Goal: Task Accomplishment & Management: Complete application form

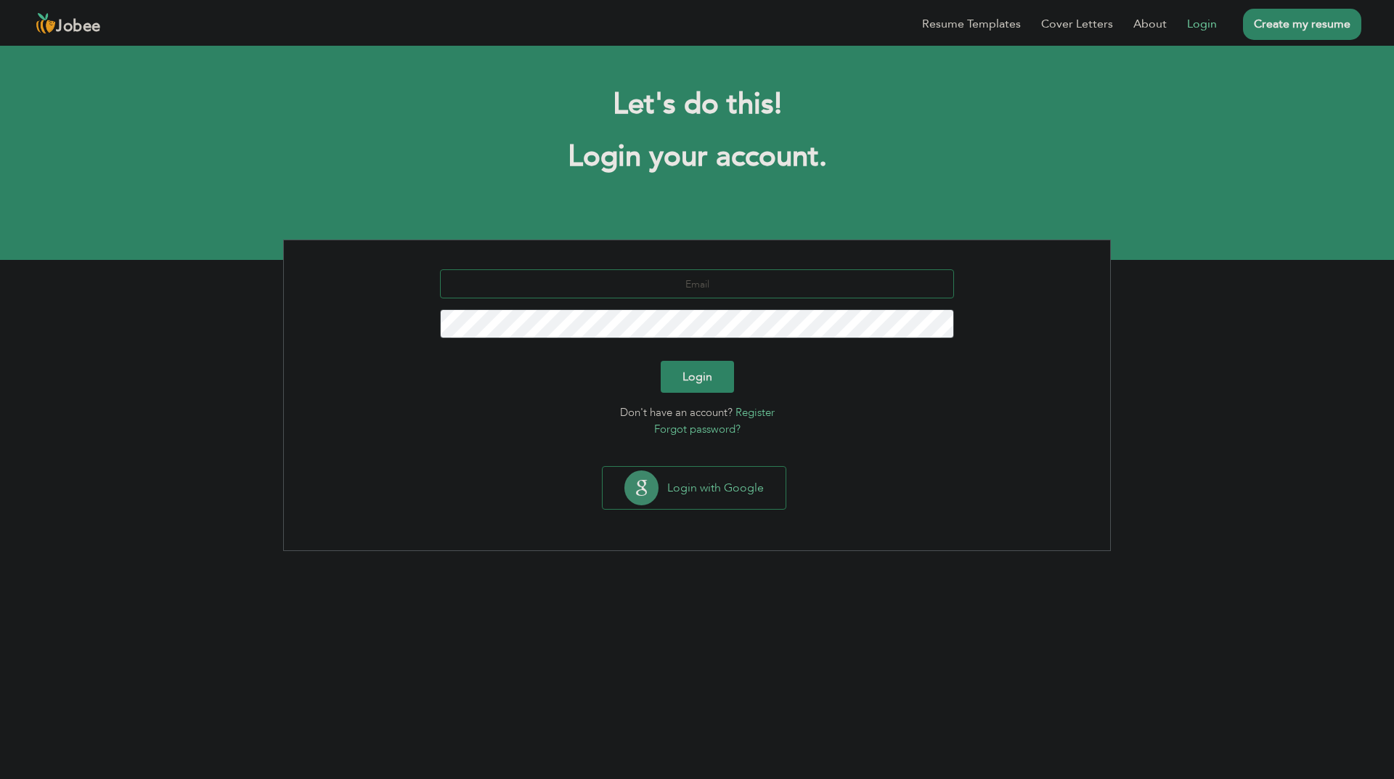
click at [754, 286] on input "text" at bounding box center [697, 283] width 515 height 29
type input "[EMAIL_ADDRESS][DOMAIN_NAME]"
click at [702, 393] on form "hussnainiqbal009@gmail.com Login Don't have an account? Register Forgot passwor…" at bounding box center [697, 353] width 805 height 168
click at [701, 379] on button "Login" at bounding box center [697, 377] width 73 height 32
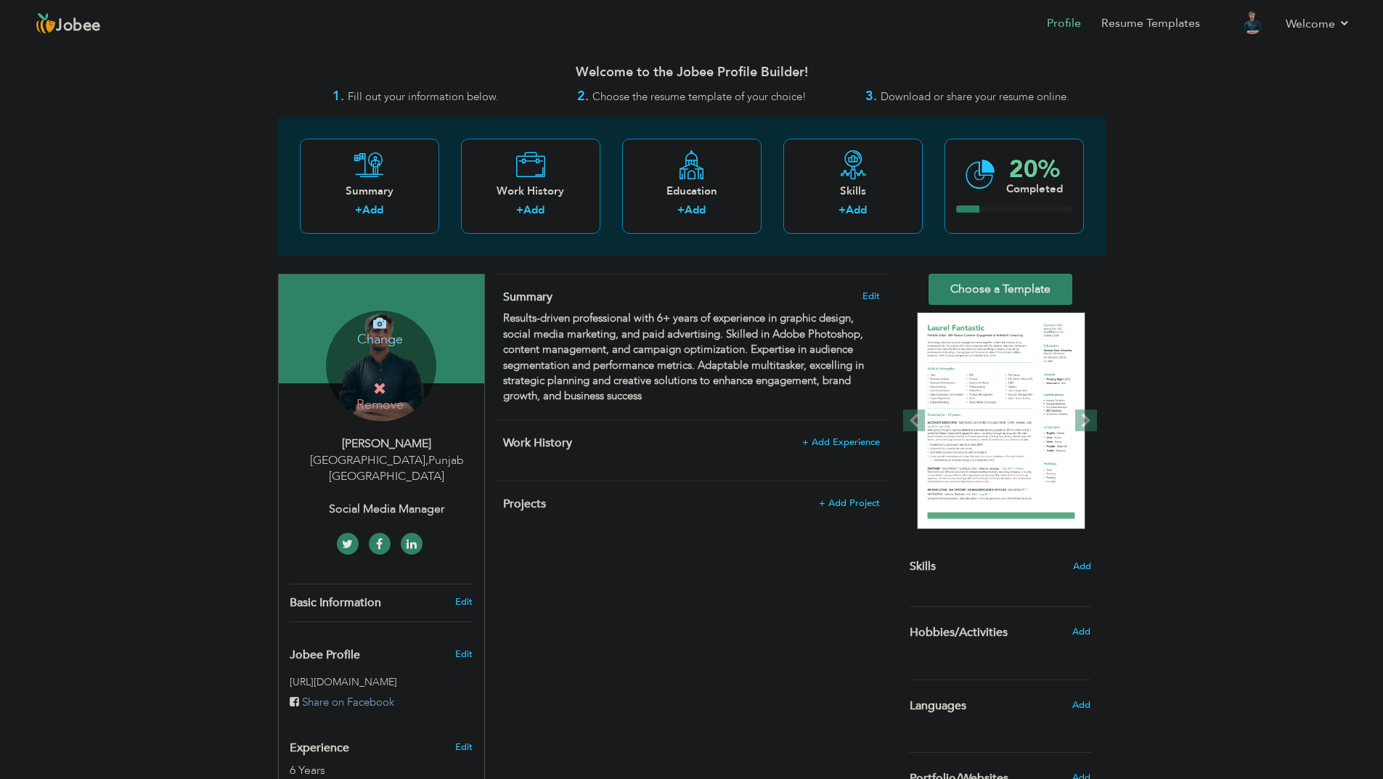
click at [385, 341] on h4 "Change" at bounding box center [380, 329] width 104 height 35
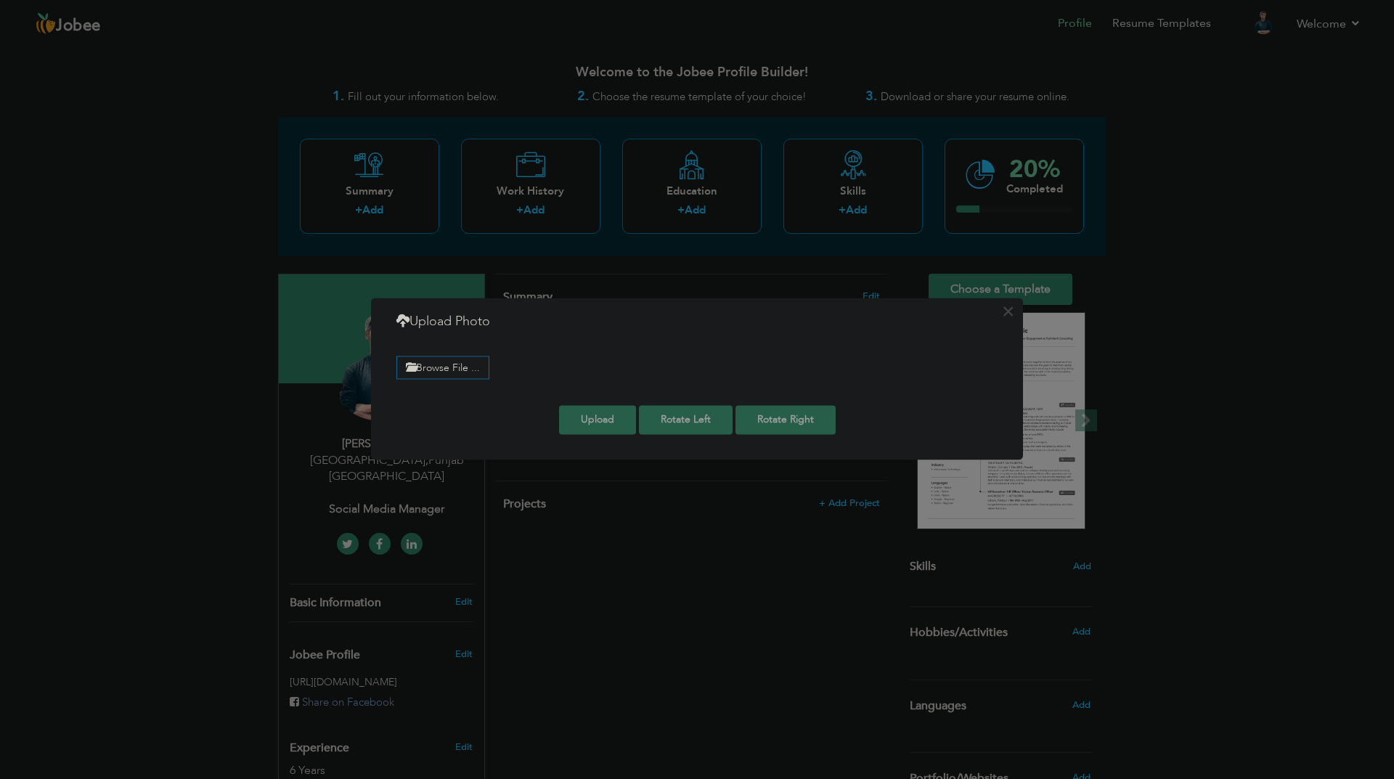
click at [930, 337] on div "× Upload Photo Browse File ... Adjust Photo Preview Upload Rotate Left" at bounding box center [697, 379] width 652 height 162
click at [1012, 320] on button "×" at bounding box center [1007, 311] width 23 height 23
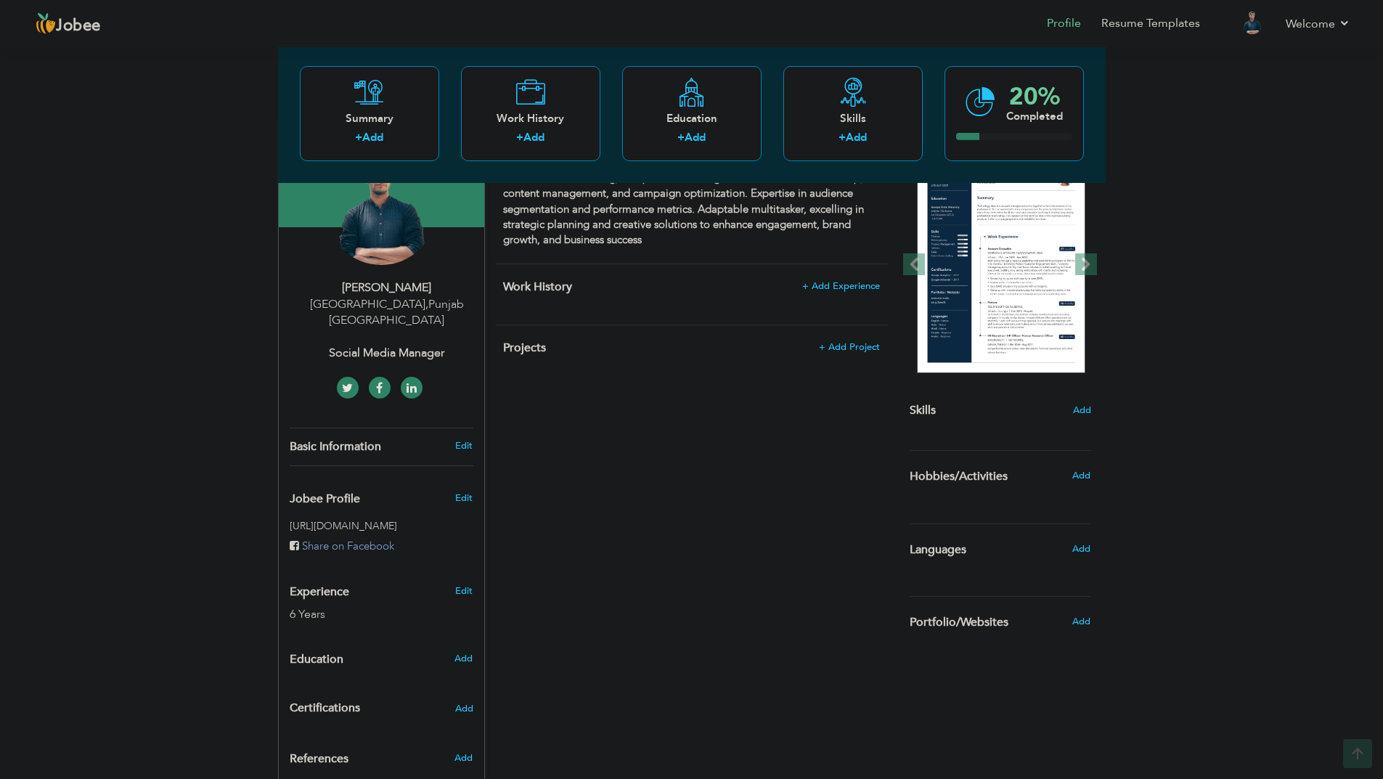
scroll to position [230, 0]
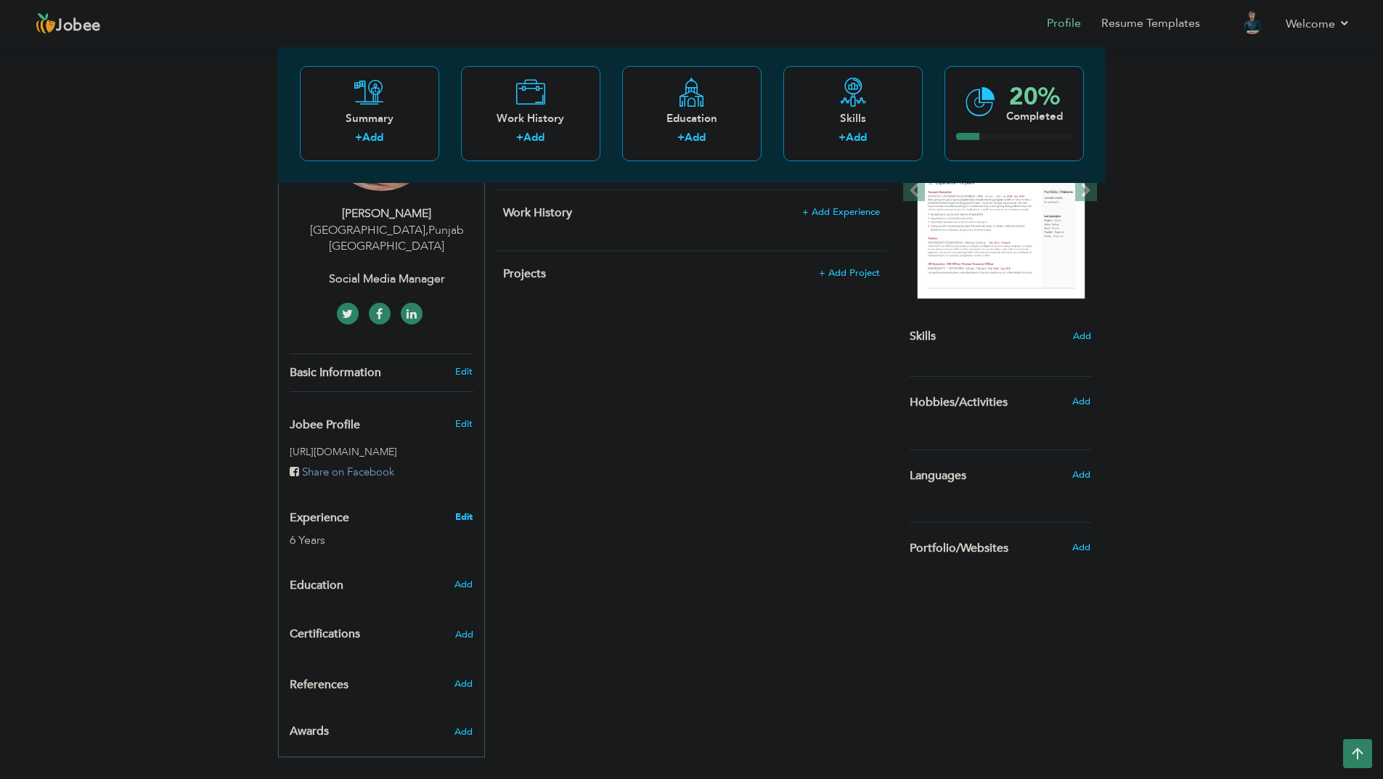
click at [466, 511] on link "Edit" at bounding box center [463, 517] width 17 height 13
type input "Hussnain"
type input "Iqbal"
type input "03214441605"
select select "number:166"
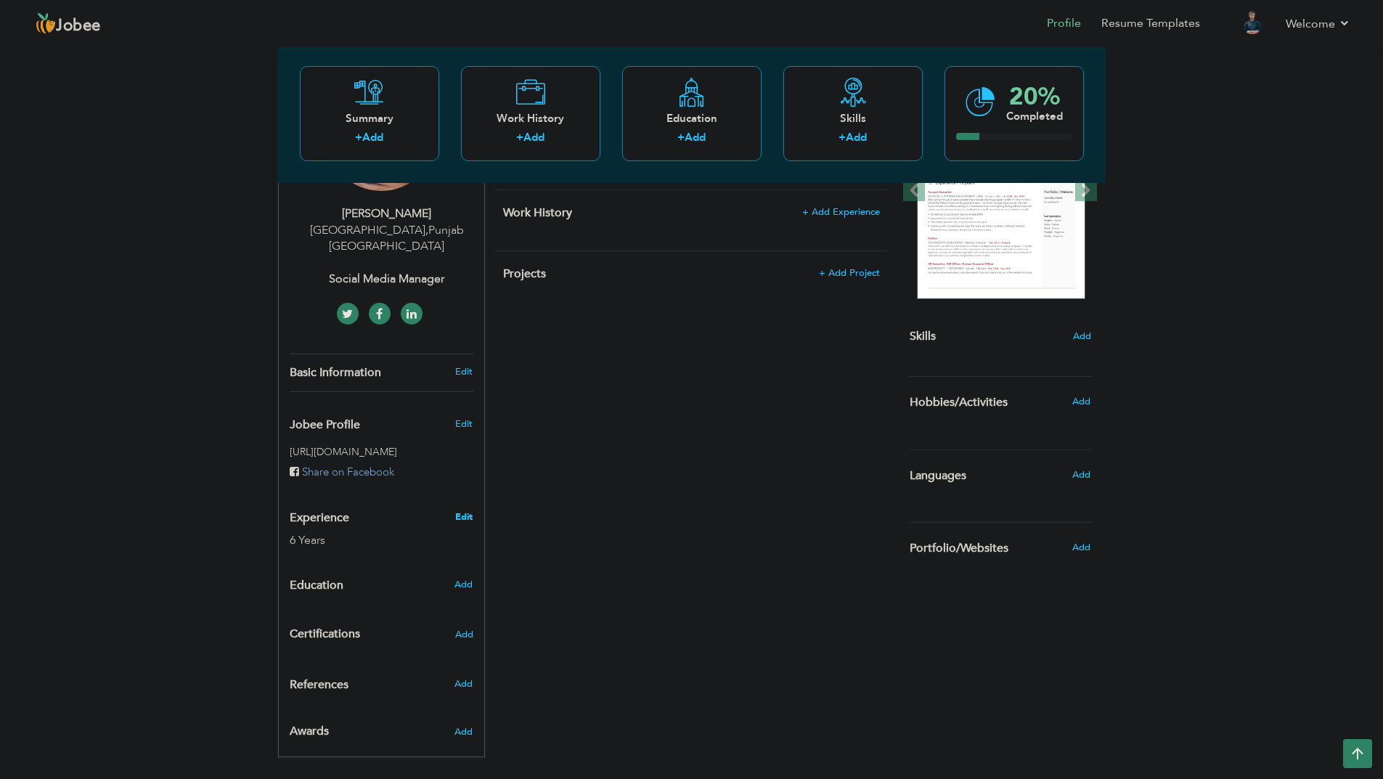
type input "[GEOGRAPHIC_DATA]"
select select "number:8"
type input "Social Media Manager"
type input "[URL][DOMAIN_NAME][PERSON_NAME]"
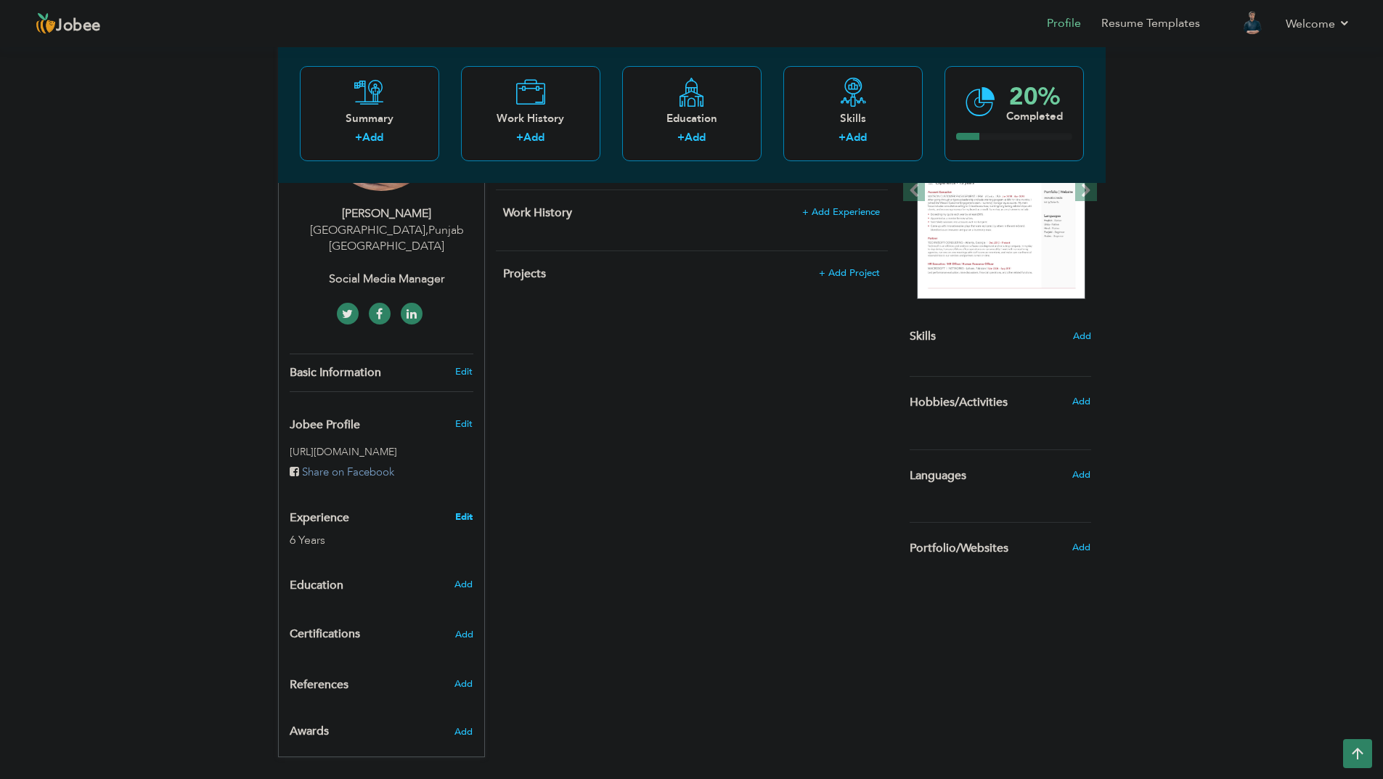
type input "[URL][DOMAIN_NAME]"
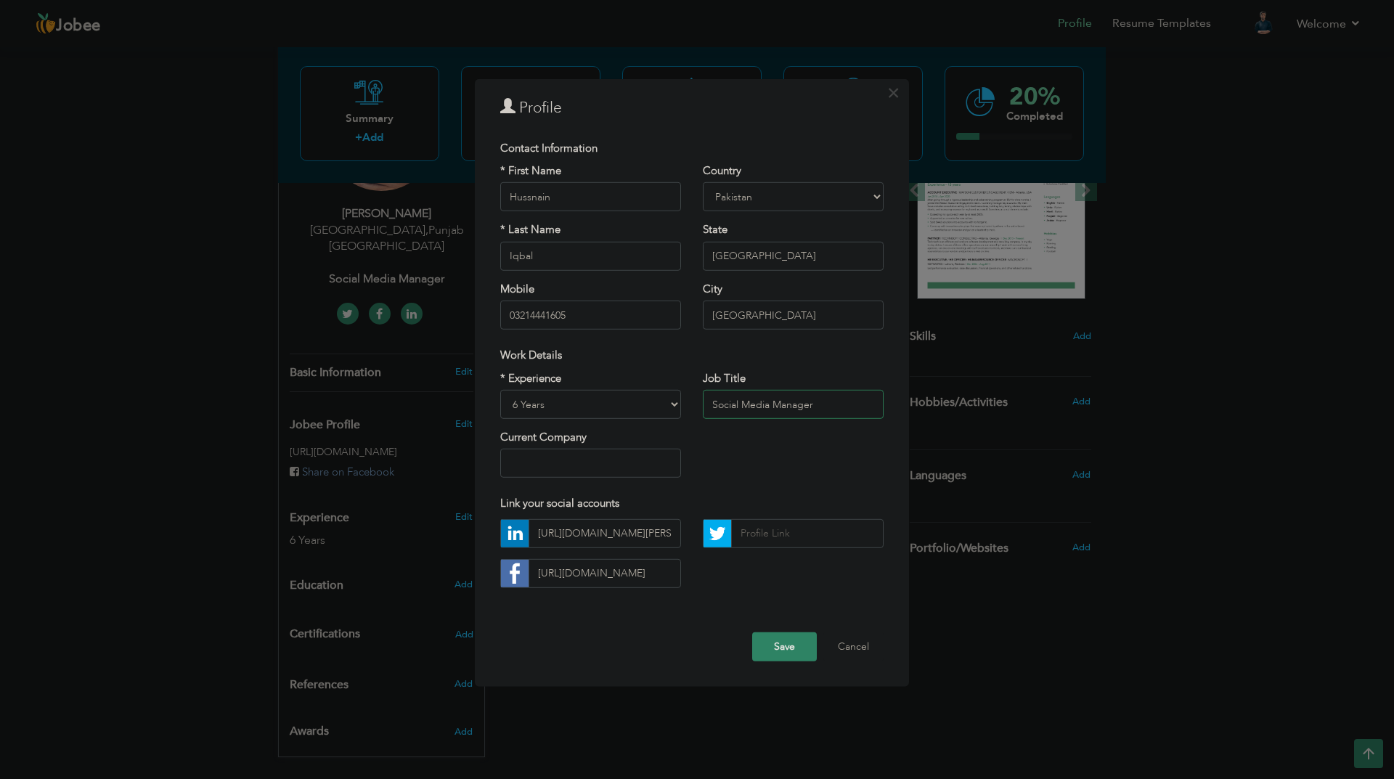
drag, startPoint x: 826, startPoint y: 399, endPoint x: 774, endPoint y: 405, distance: 52.0
click at [774, 405] on input "Social Media Manager" at bounding box center [793, 404] width 181 height 29
click at [800, 451] on div "* Experience Entry Level Less than 1 Year 1 Year 2 Years 3 Years 4 Years 5 Year…" at bounding box center [691, 429] width 405 height 118
click at [582, 468] on input "text" at bounding box center [590, 463] width 181 height 29
click at [793, 651] on button "Save" at bounding box center [784, 646] width 65 height 29
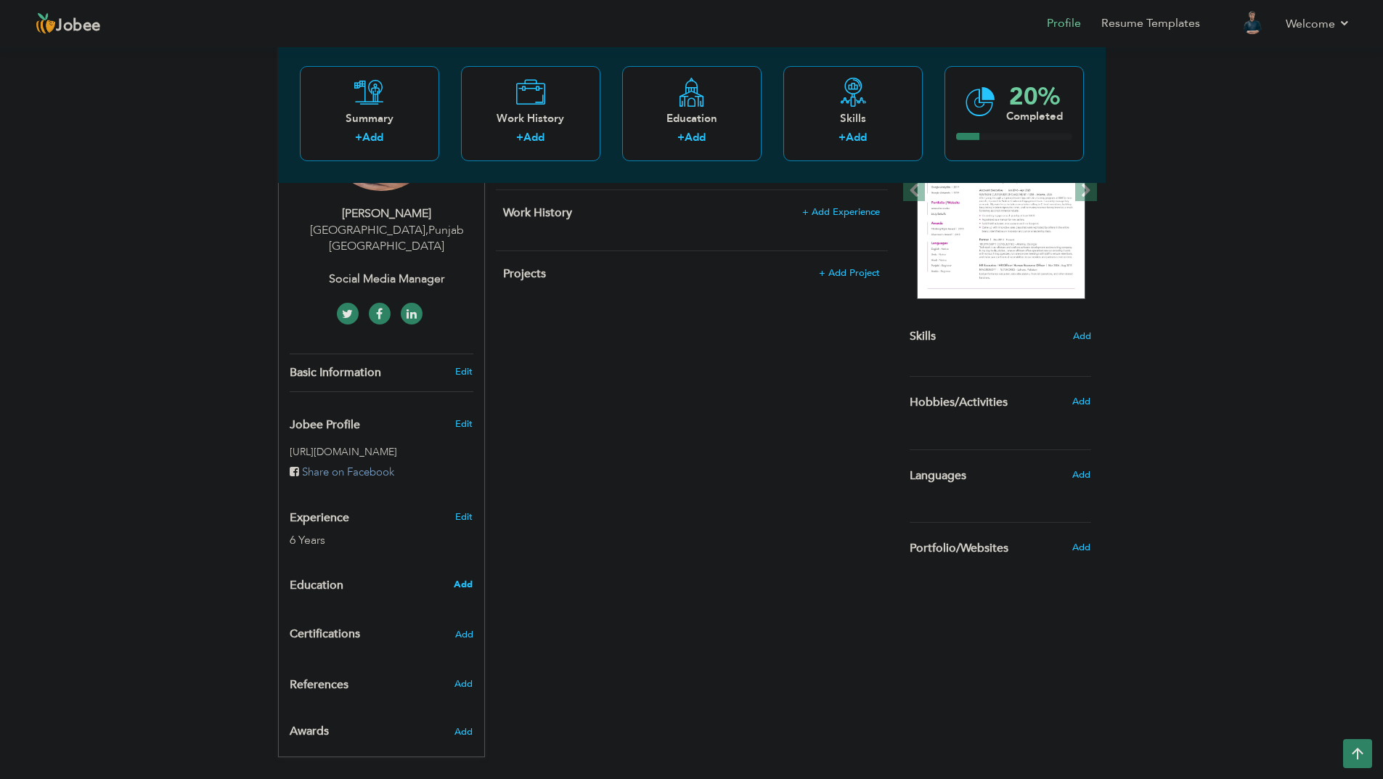
click at [465, 578] on span "Add" at bounding box center [463, 584] width 19 height 13
radio input "true"
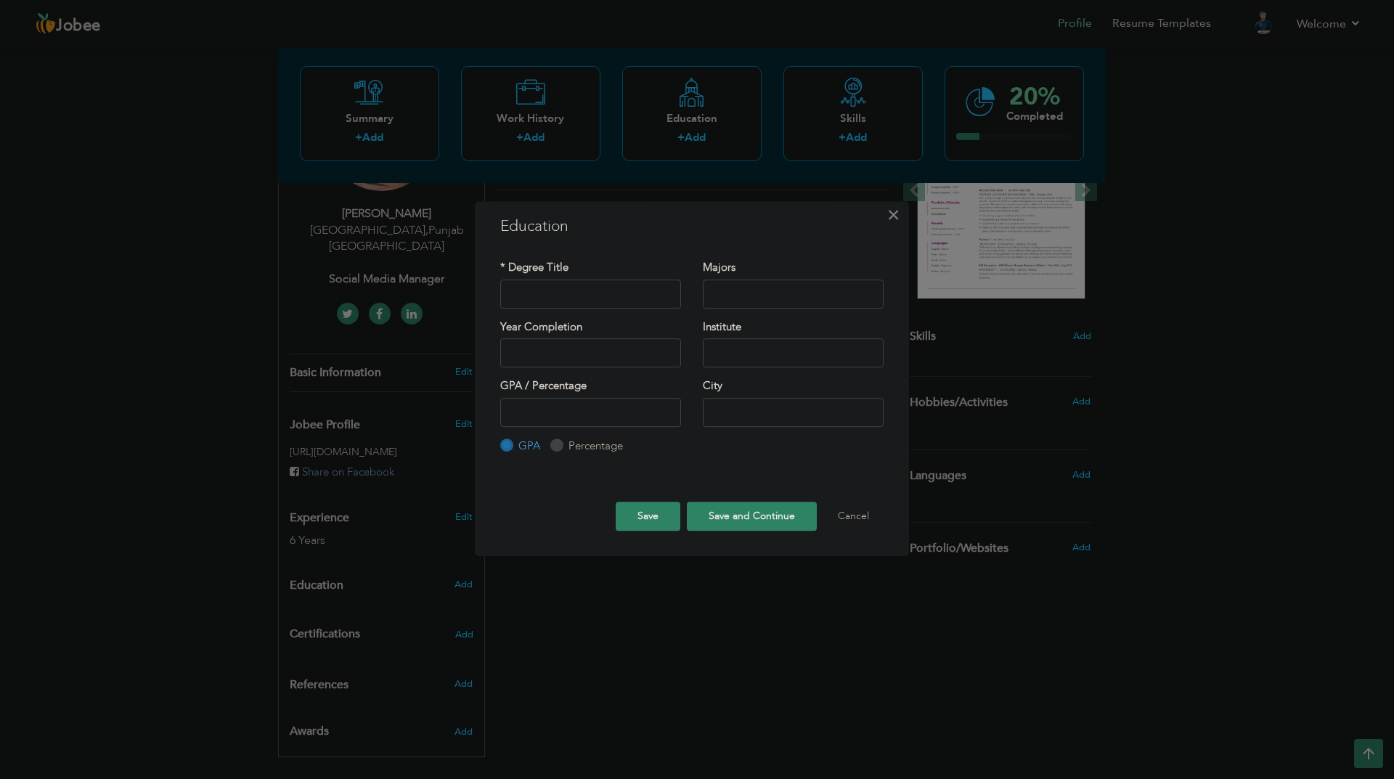
click at [888, 224] on span "×" at bounding box center [893, 215] width 12 height 26
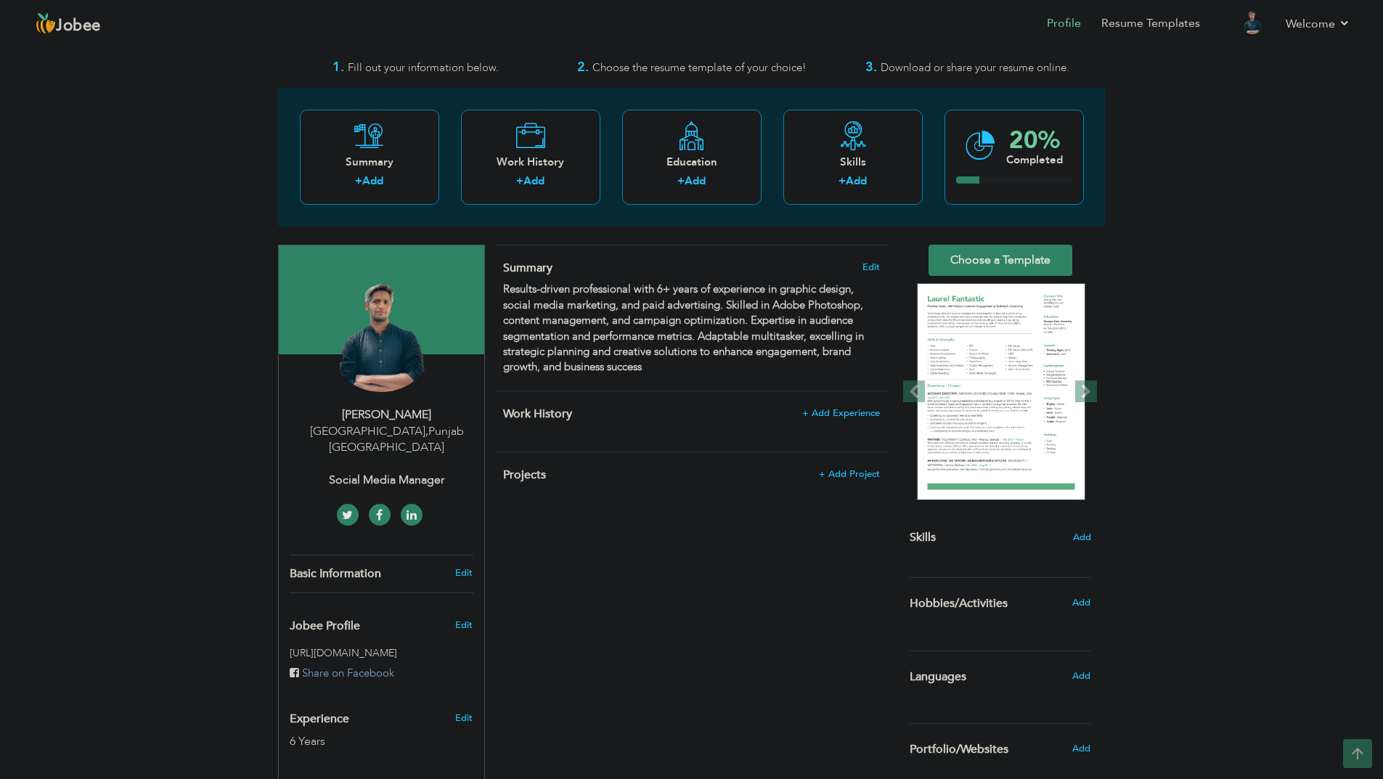
scroll to position [0, 0]
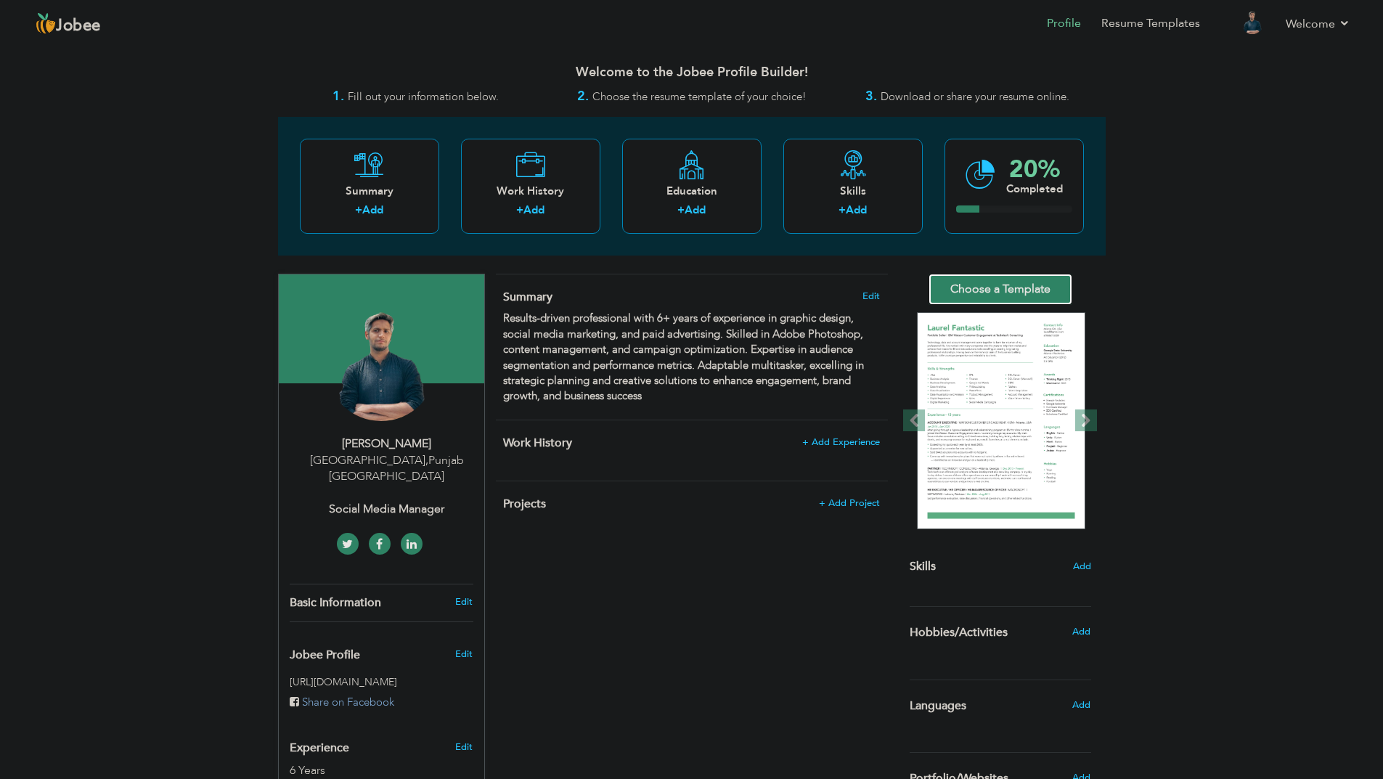
click at [1030, 285] on link "Choose a Template" at bounding box center [1001, 289] width 144 height 31
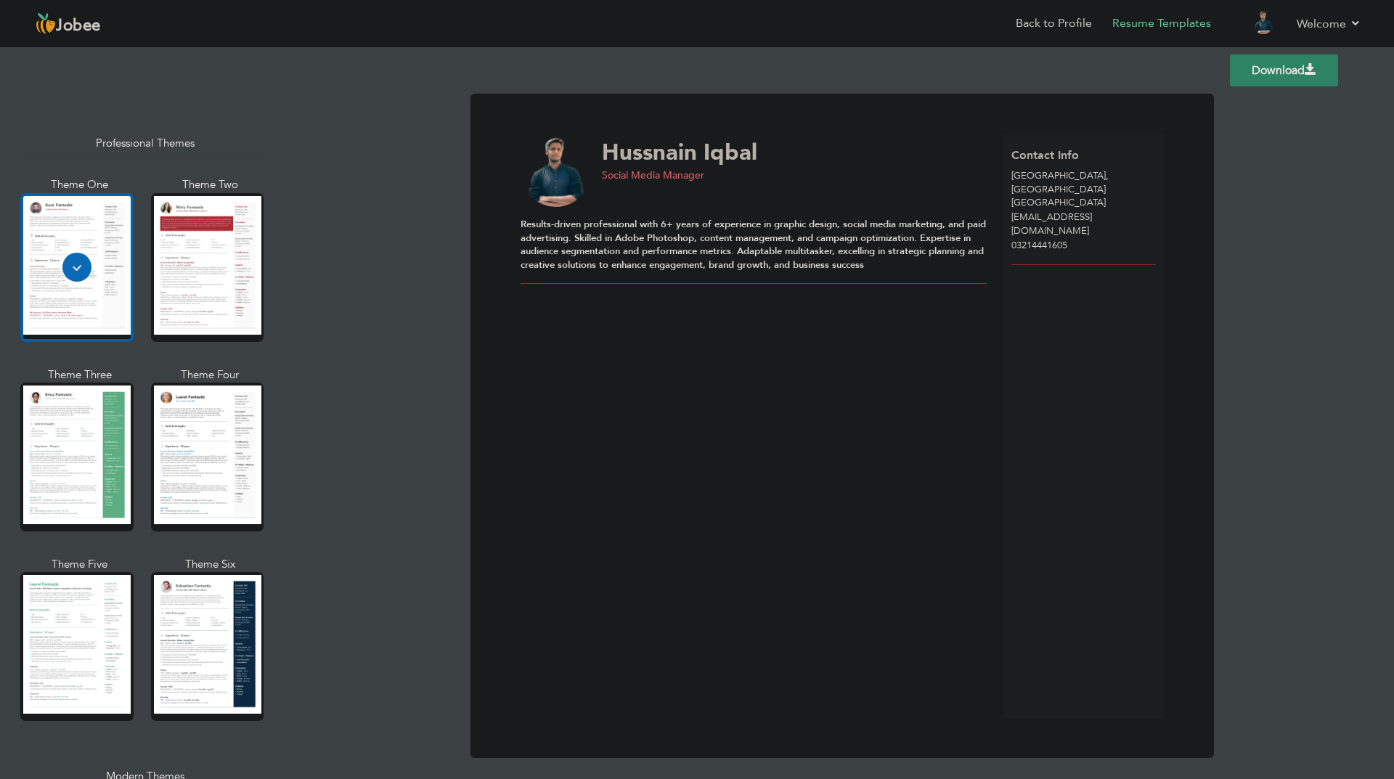
scroll to position [9, 0]
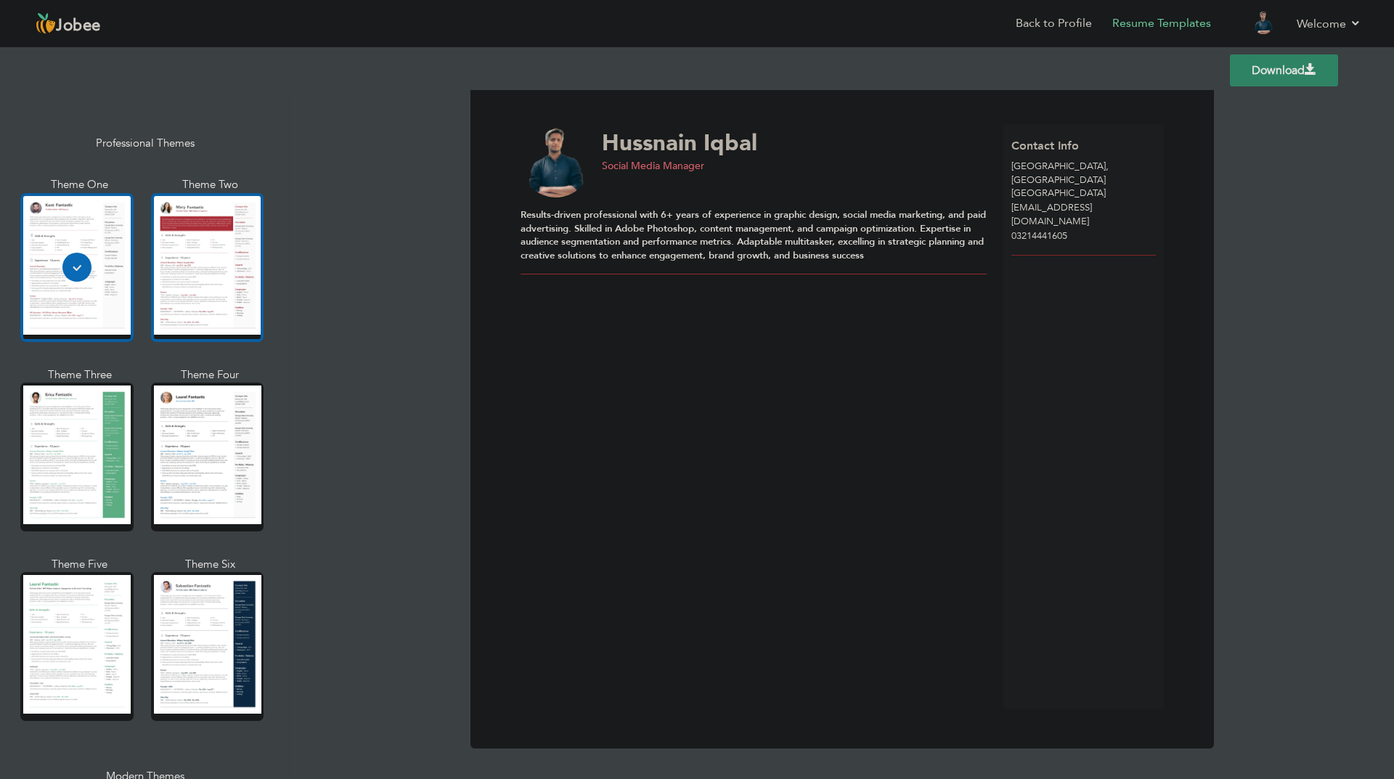
click at [192, 279] on div at bounding box center [207, 267] width 113 height 149
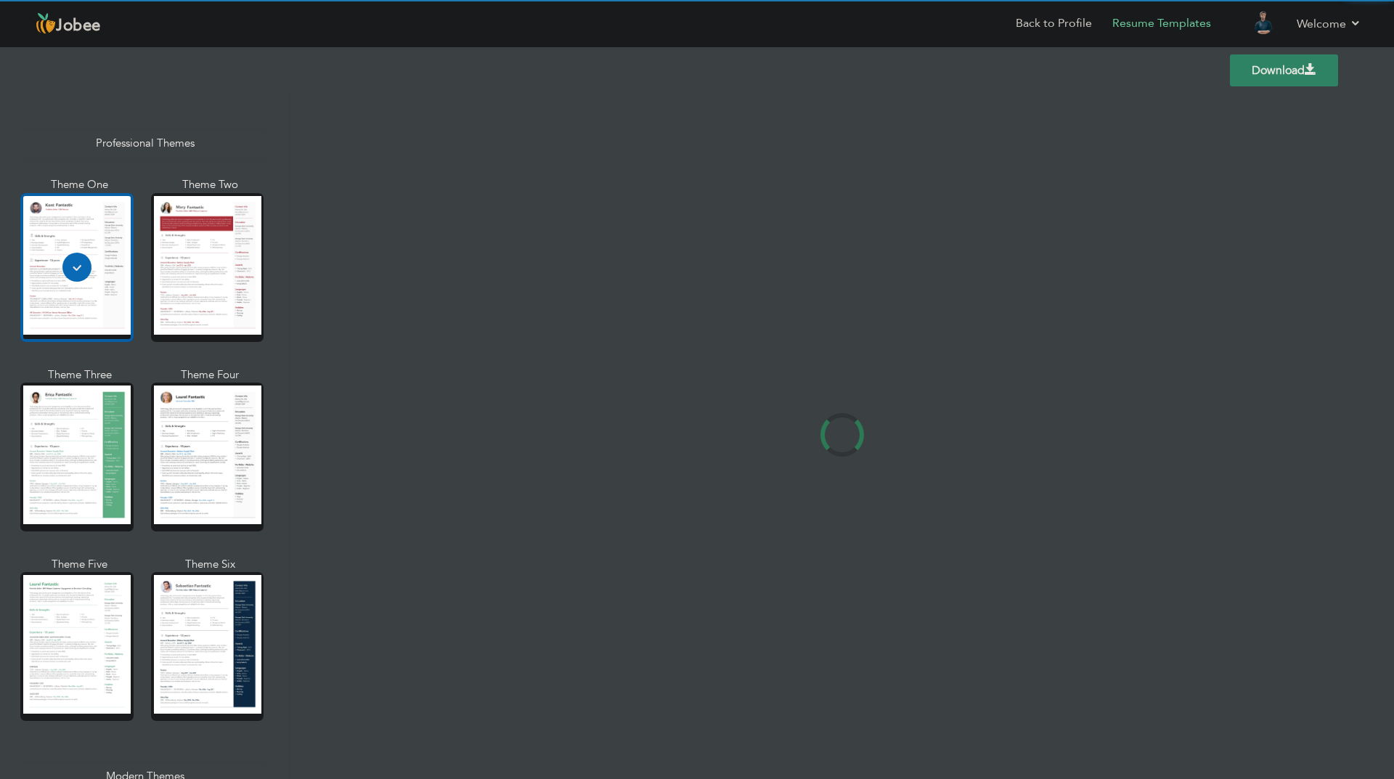
scroll to position [0, 0]
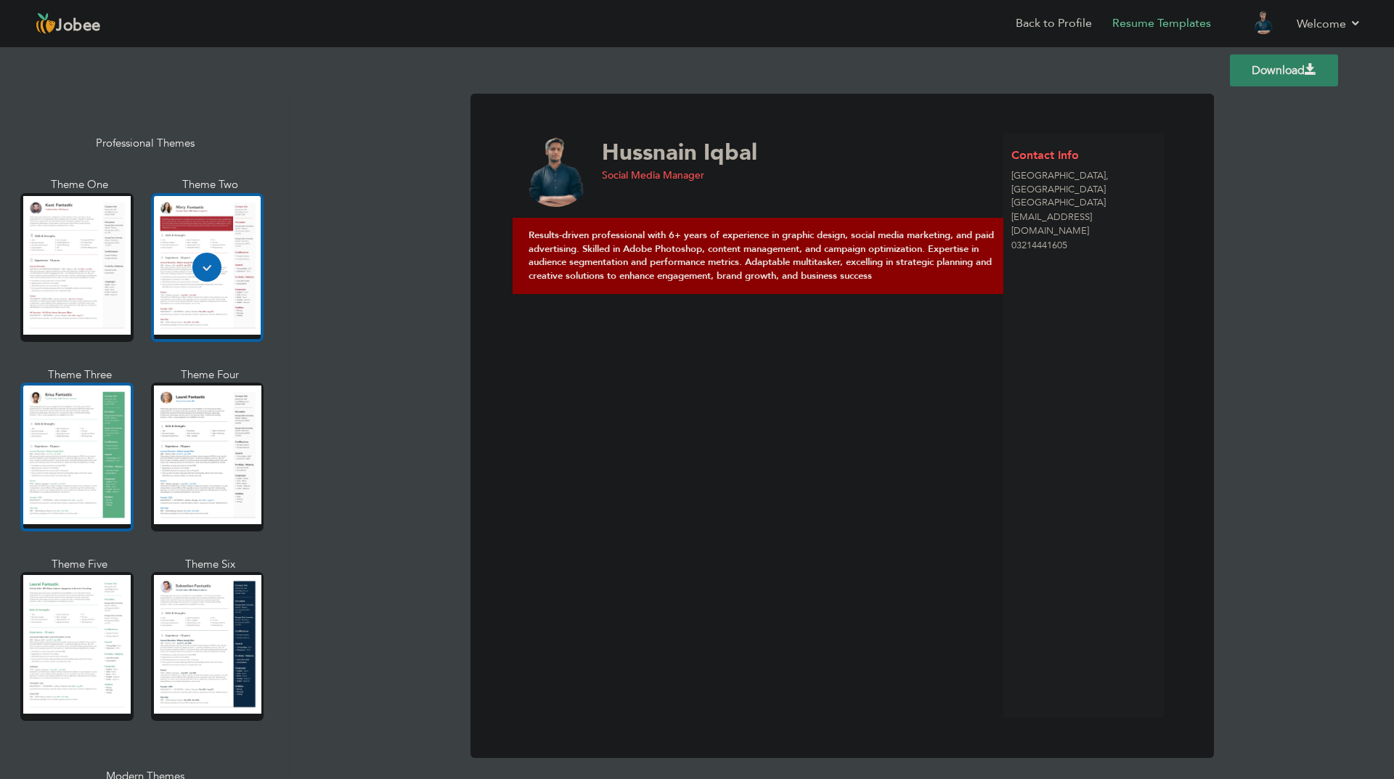
click at [33, 443] on div at bounding box center [76, 457] width 113 height 149
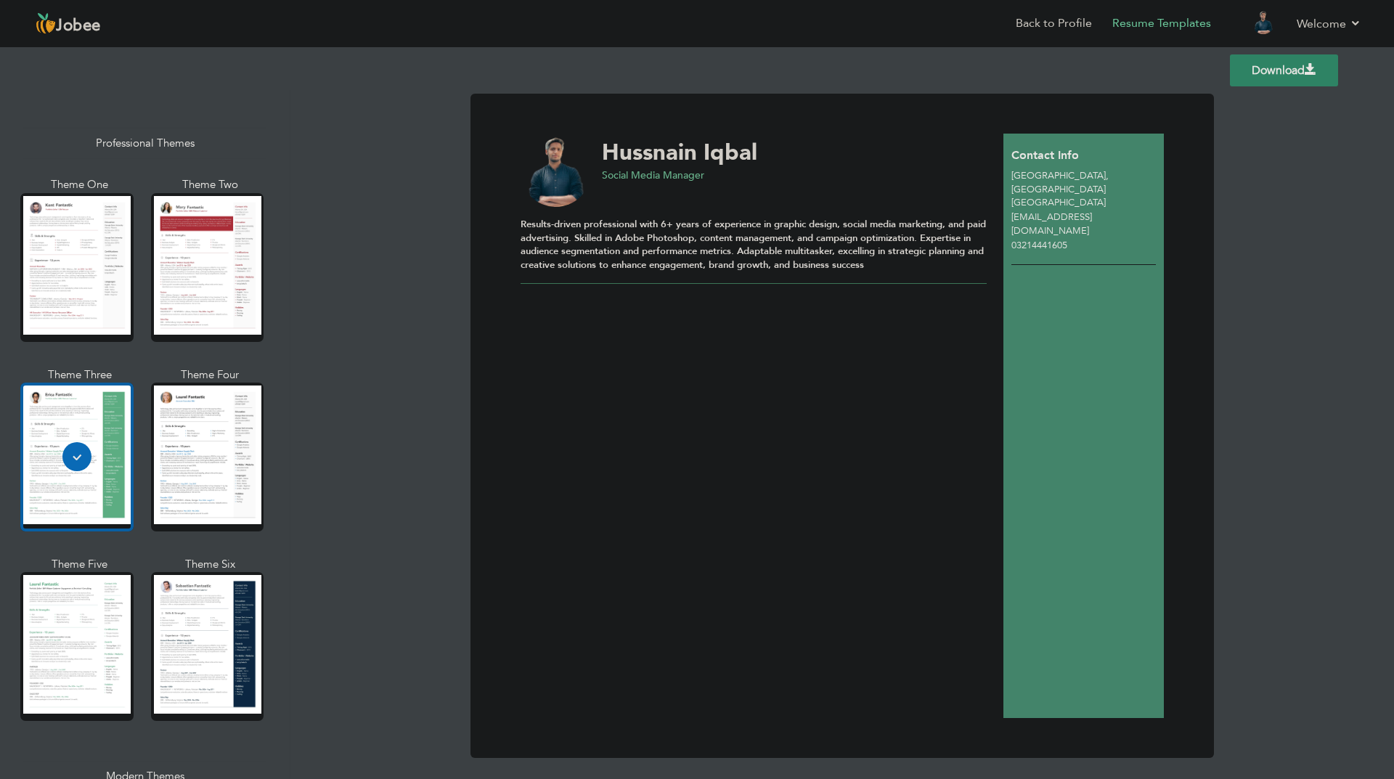
click at [213, 480] on div at bounding box center [207, 457] width 113 height 149
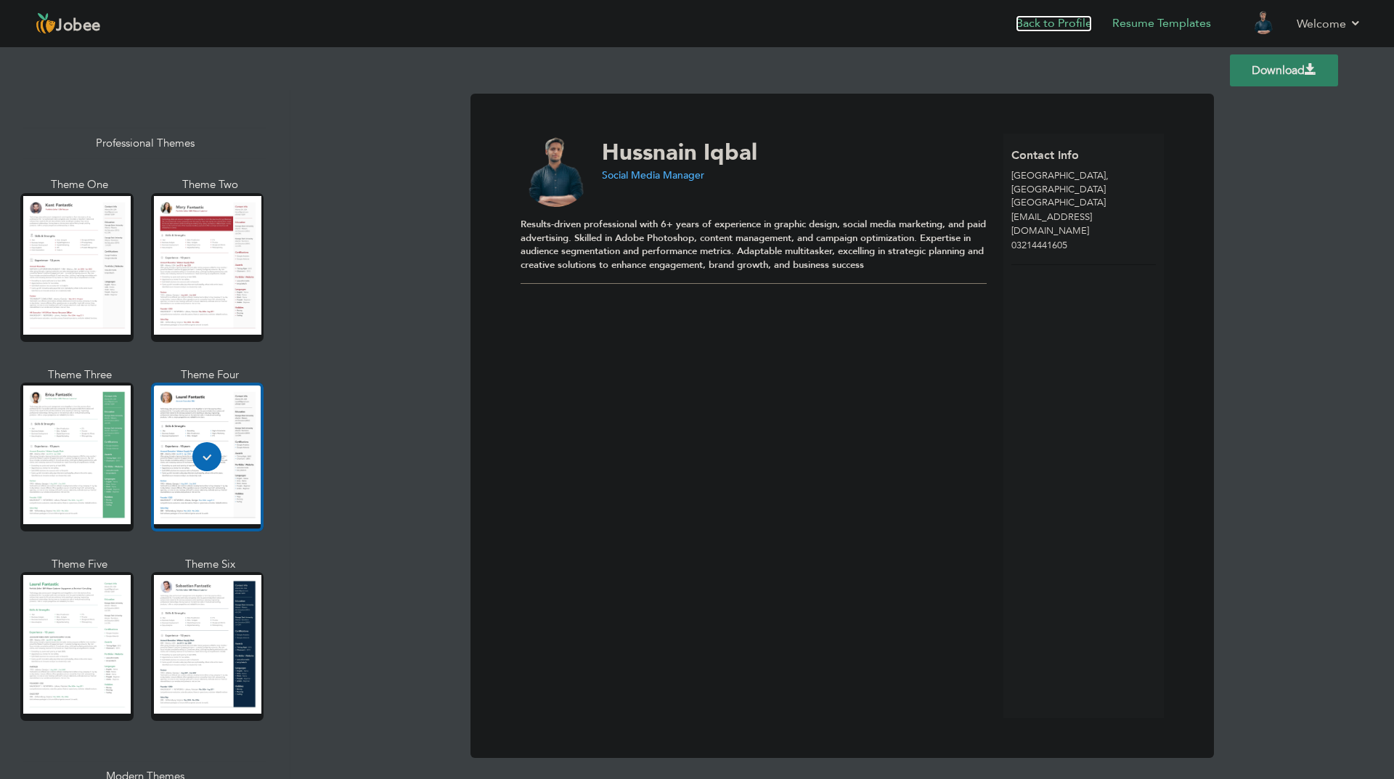
click at [1046, 27] on link "Back to Profile" at bounding box center [1054, 23] width 76 height 17
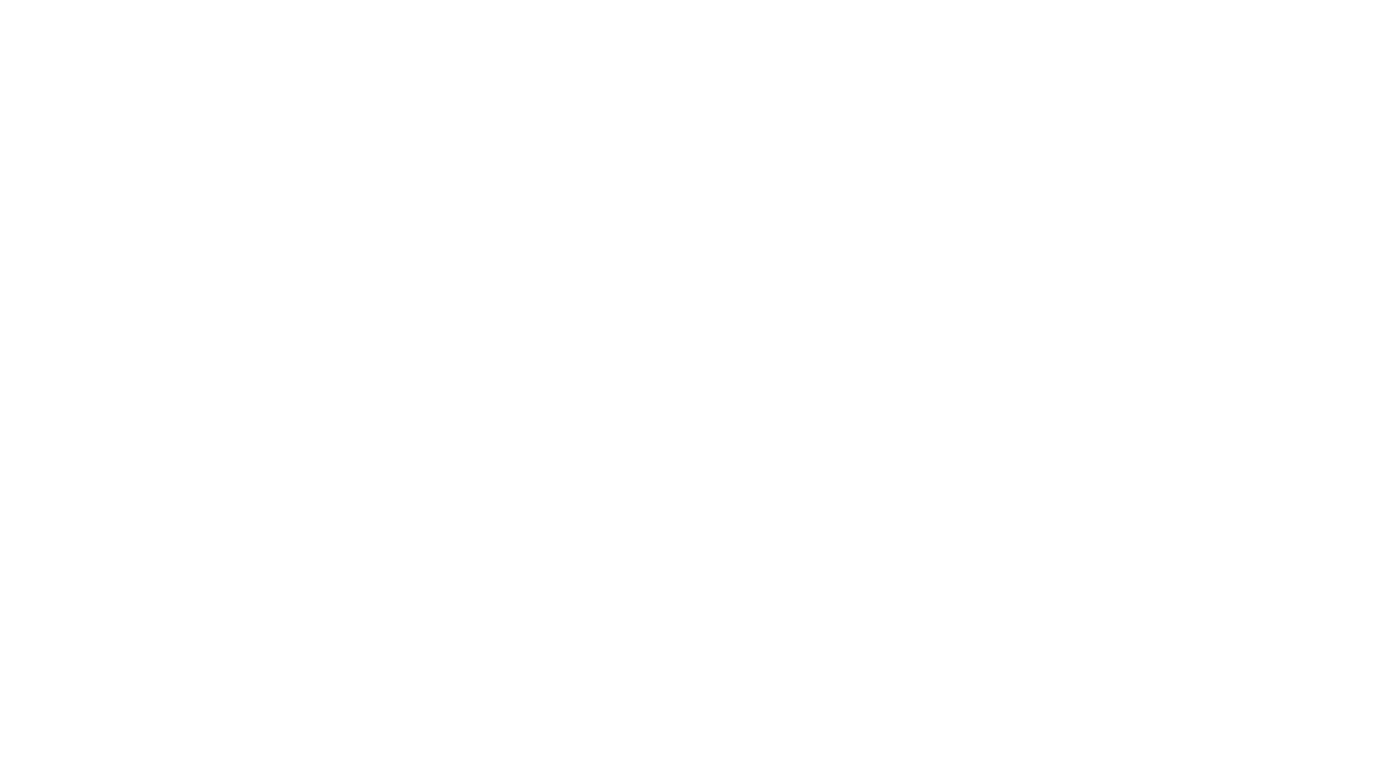
select select "?"
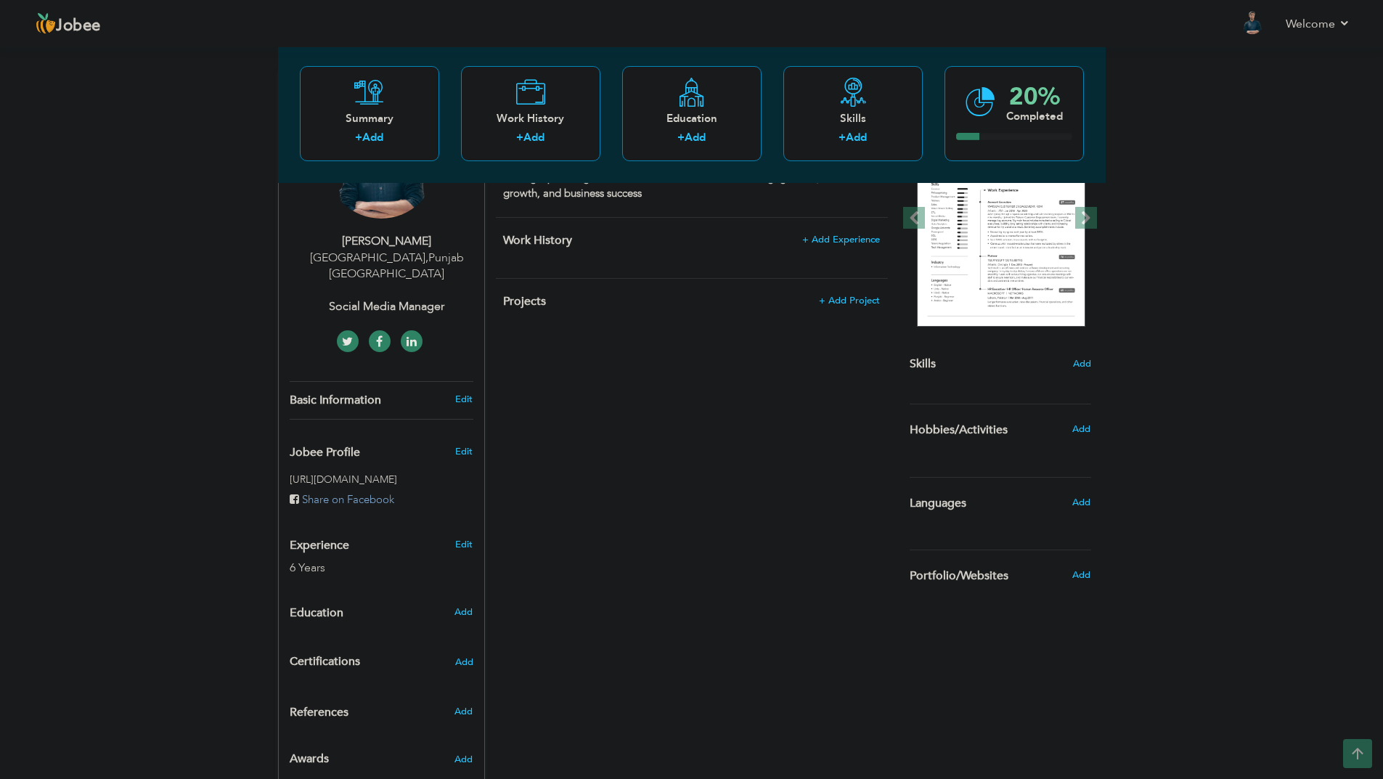
scroll to position [230, 0]
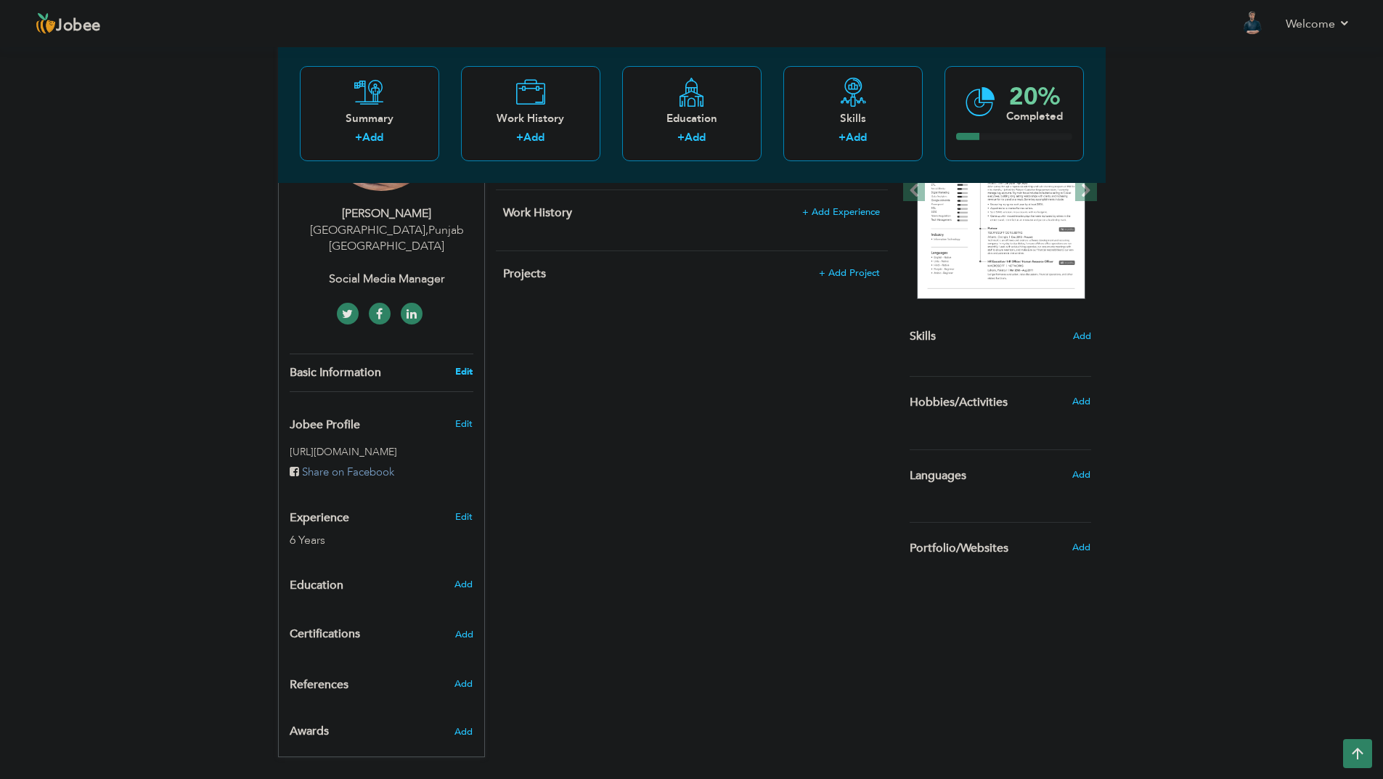
click at [462, 365] on link "Edit" at bounding box center [463, 371] width 17 height 13
type input "Hussnain"
type input "Iqbal"
type input "03214441605"
select select "number:166"
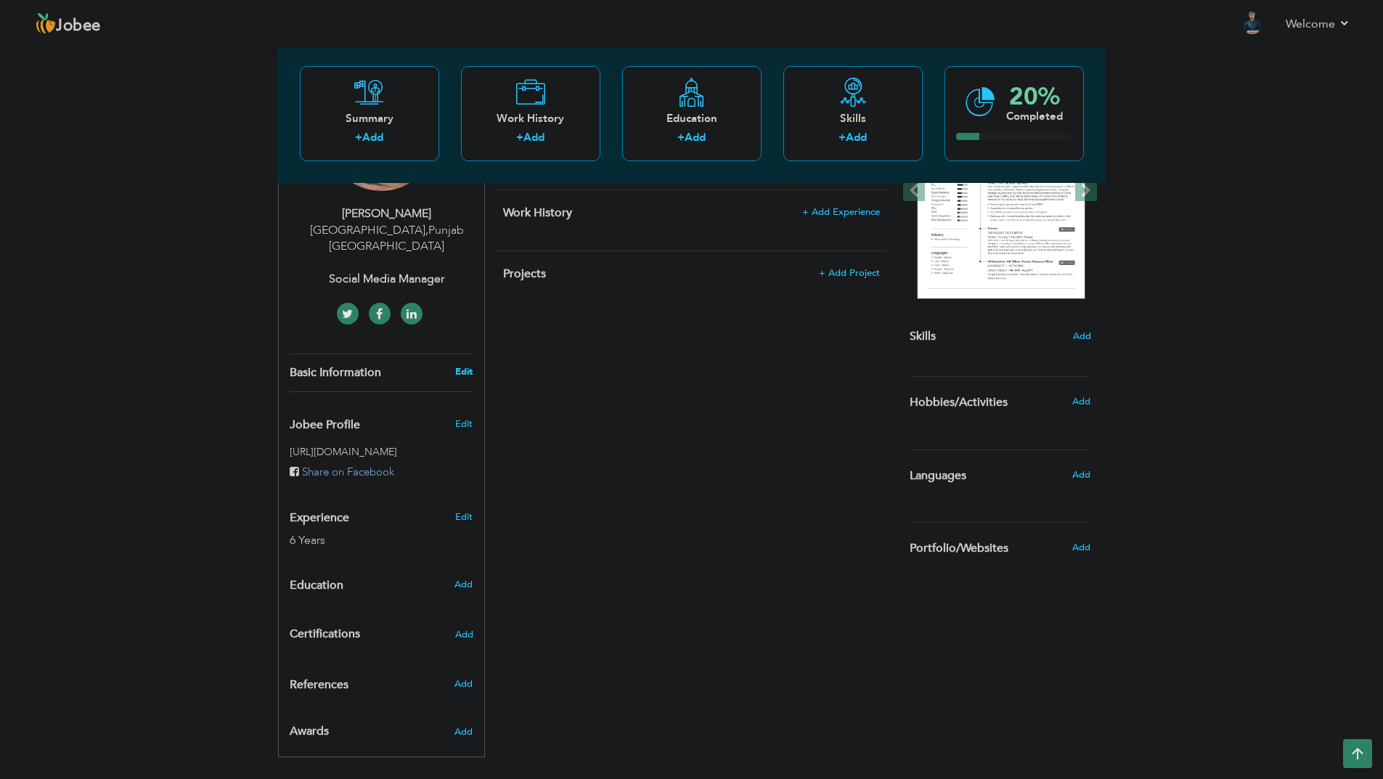
type input "[GEOGRAPHIC_DATA]"
select select "number:8"
type input "Social Media Manager"
type input "[URL][DOMAIN_NAME][PERSON_NAME]"
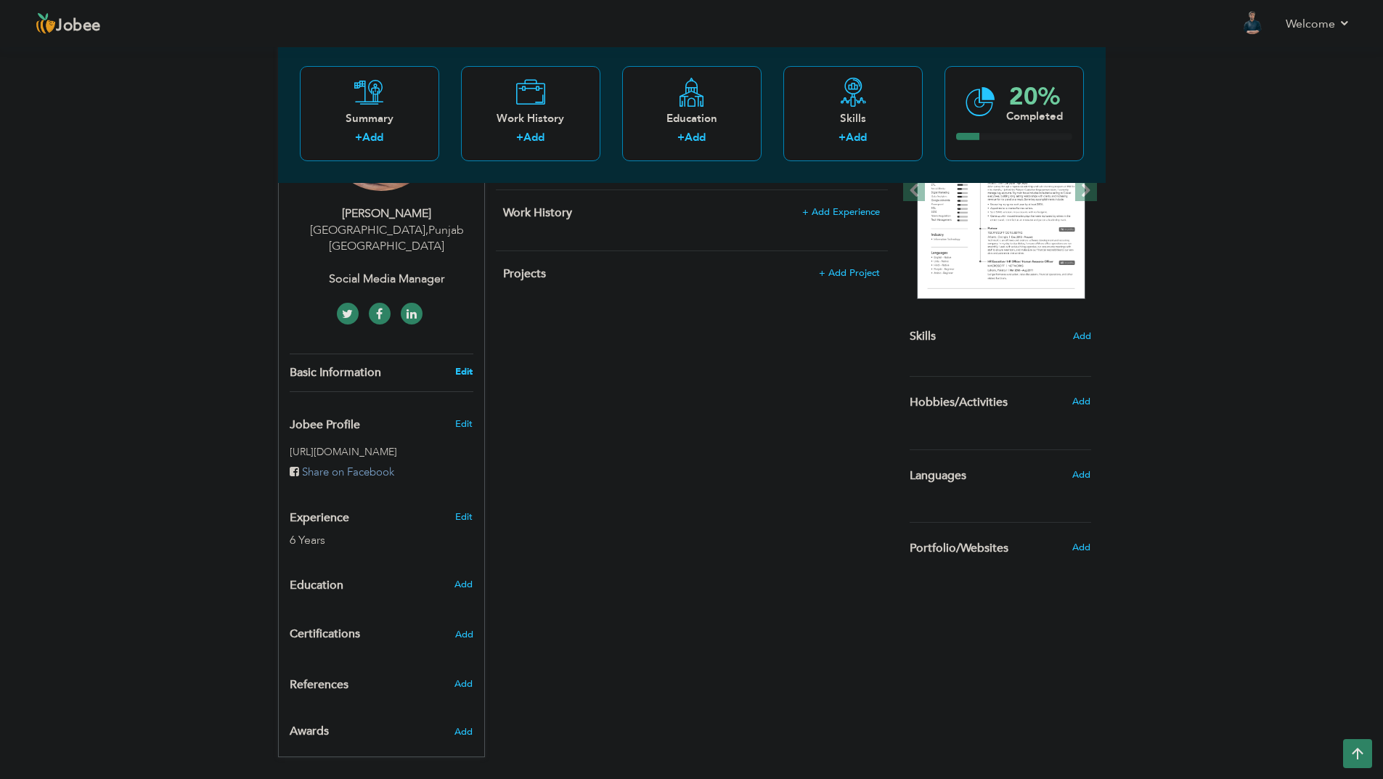
type input "[URL][DOMAIN_NAME]"
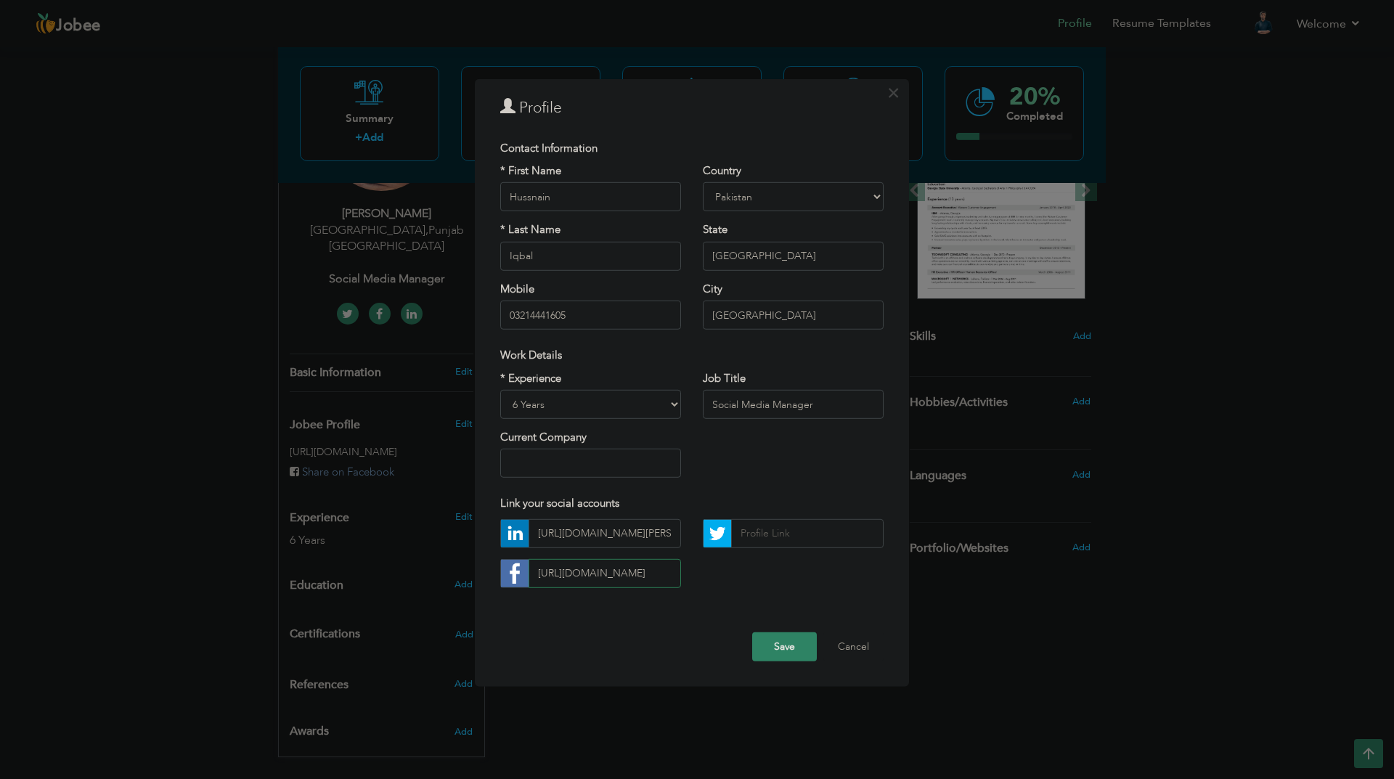
click at [629, 575] on input "[URL][DOMAIN_NAME]" at bounding box center [605, 573] width 152 height 29
click at [773, 655] on button "Save" at bounding box center [784, 646] width 65 height 29
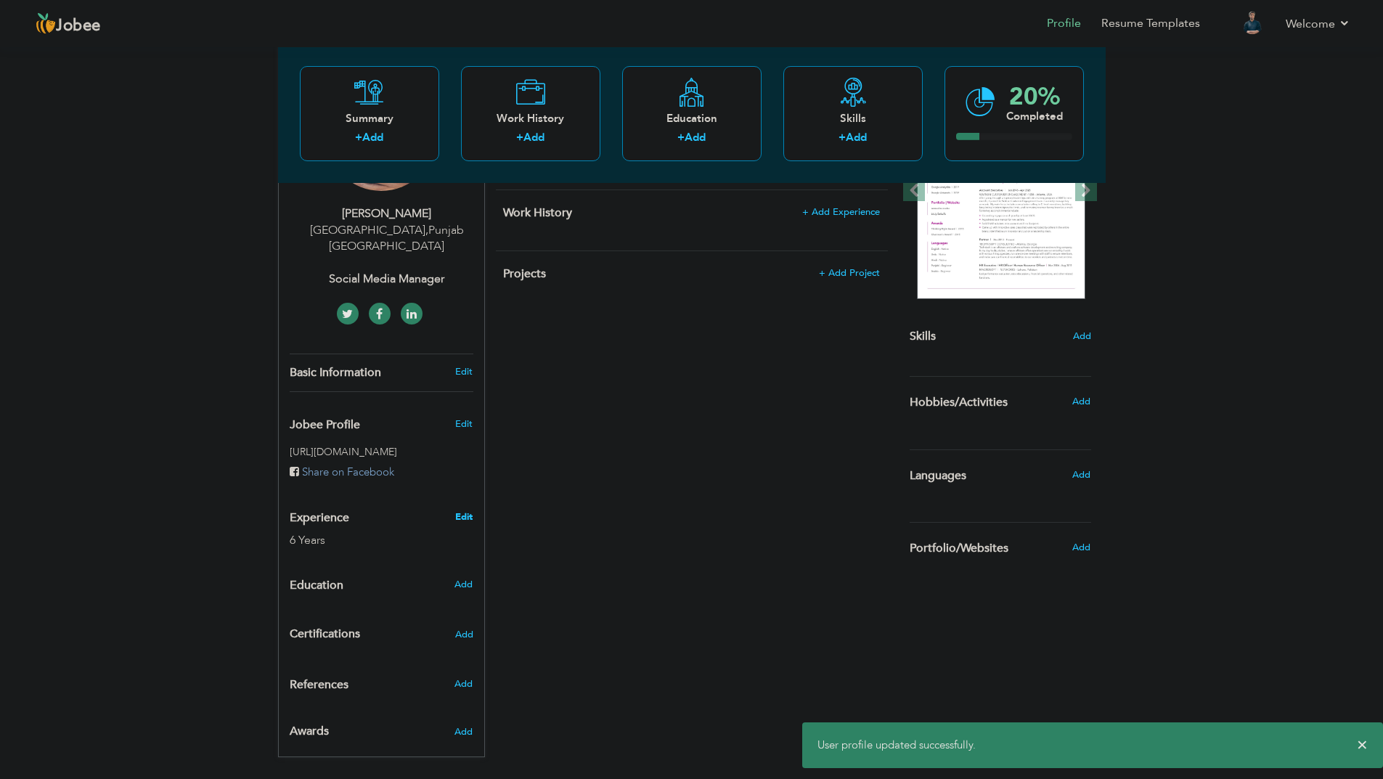
click at [468, 511] on link "Edit" at bounding box center [463, 517] width 17 height 13
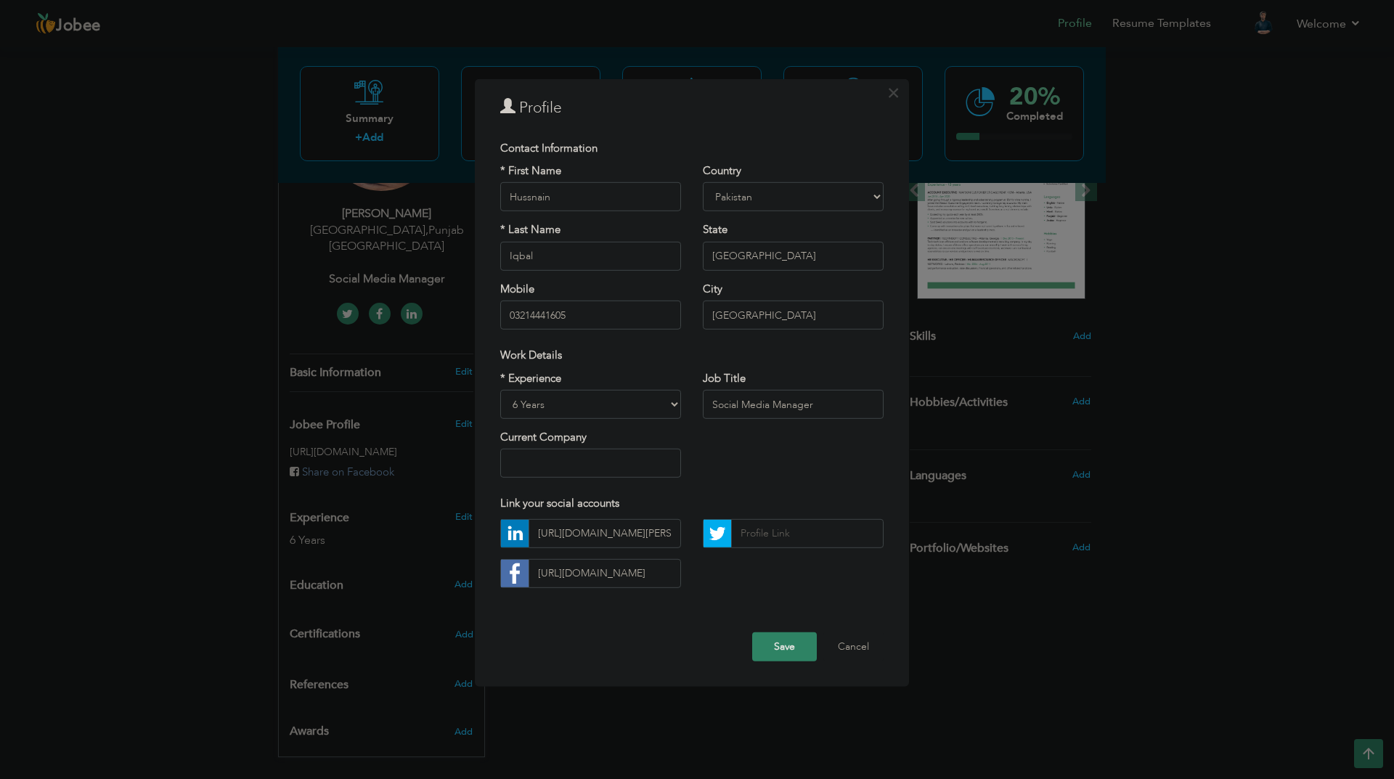
click at [792, 646] on button "Save" at bounding box center [784, 646] width 65 height 29
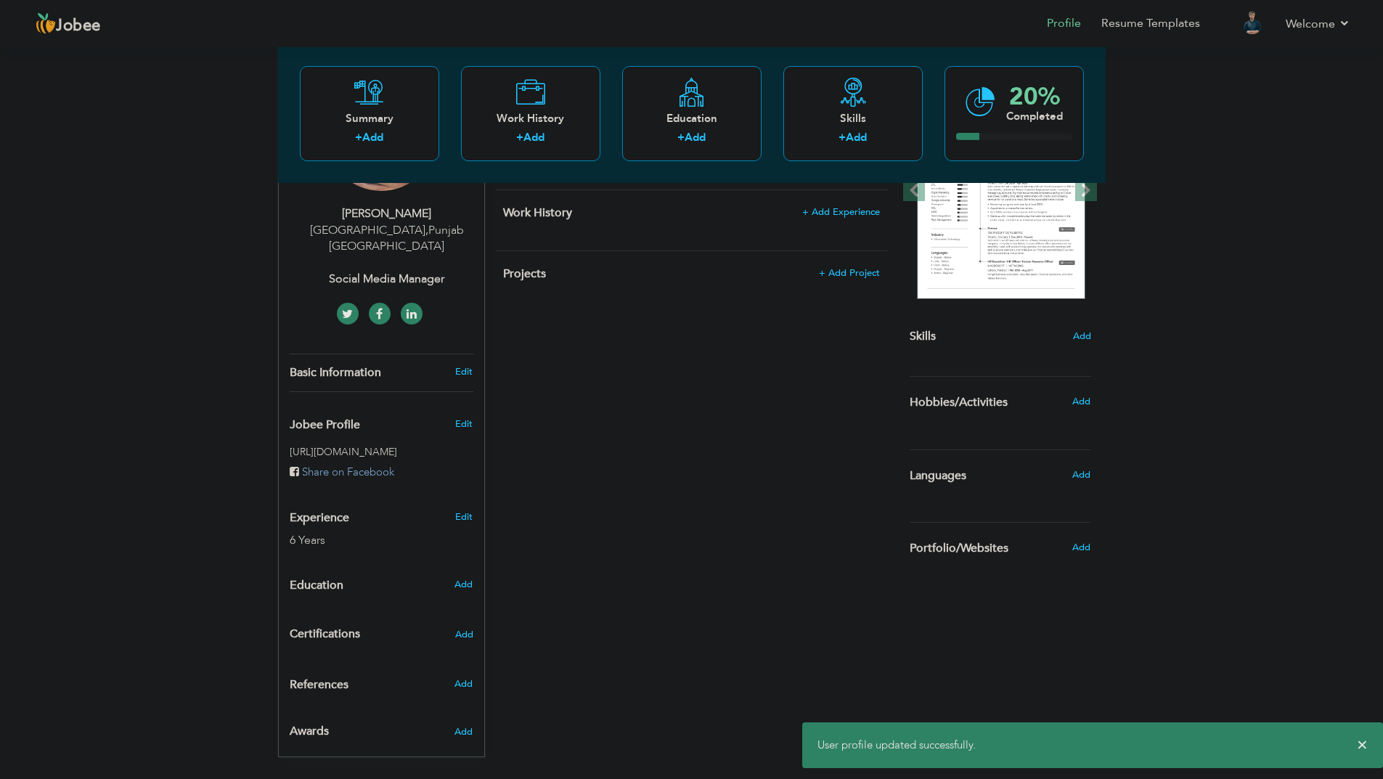
click at [465, 580] on div "Add" at bounding box center [467, 585] width 34 height 28
radio input "true"
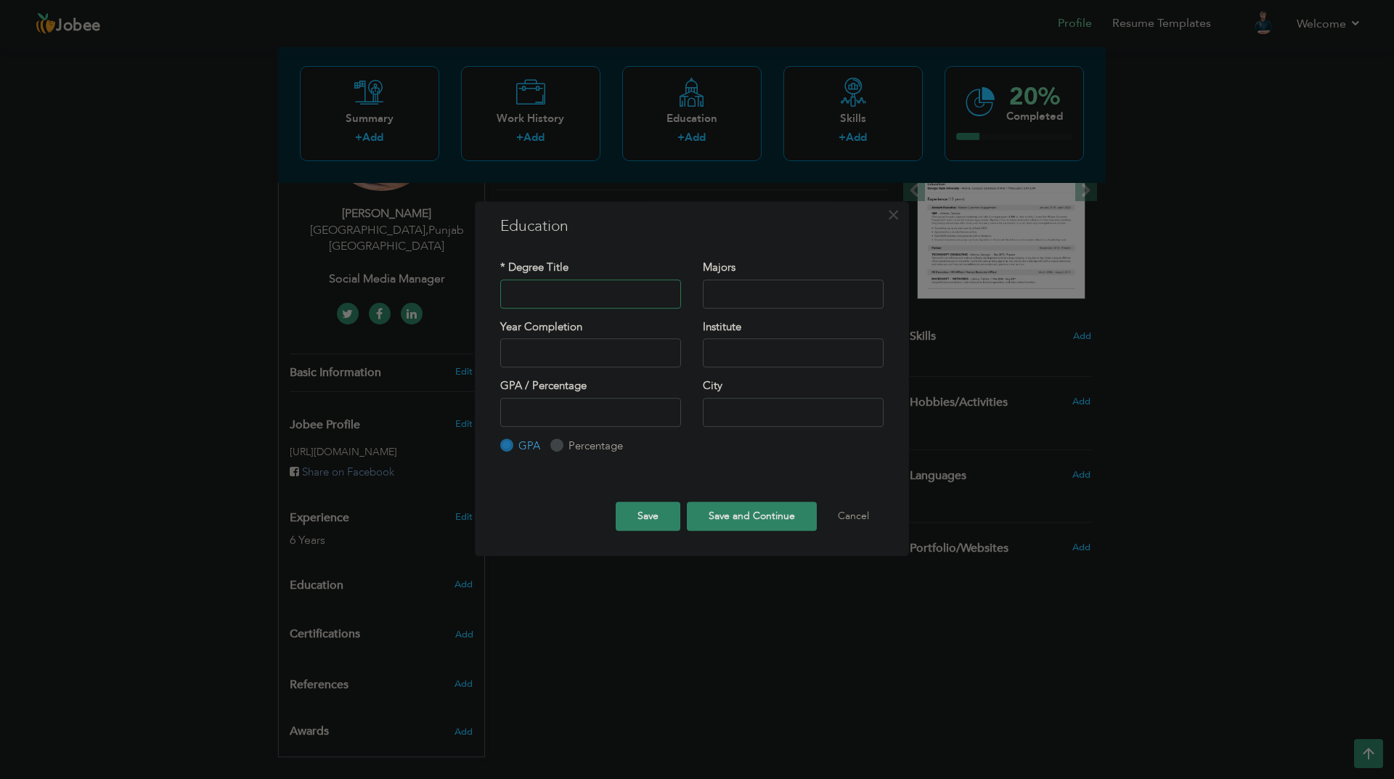
click at [556, 295] on input "text" at bounding box center [590, 294] width 181 height 29
click at [565, 449] on label "Percentage" at bounding box center [594, 446] width 58 height 15
click at [560, 449] on input "Percentage" at bounding box center [554, 445] width 9 height 9
radio input "true"
click at [500, 442] on input "GPA" at bounding box center [504, 445] width 9 height 9
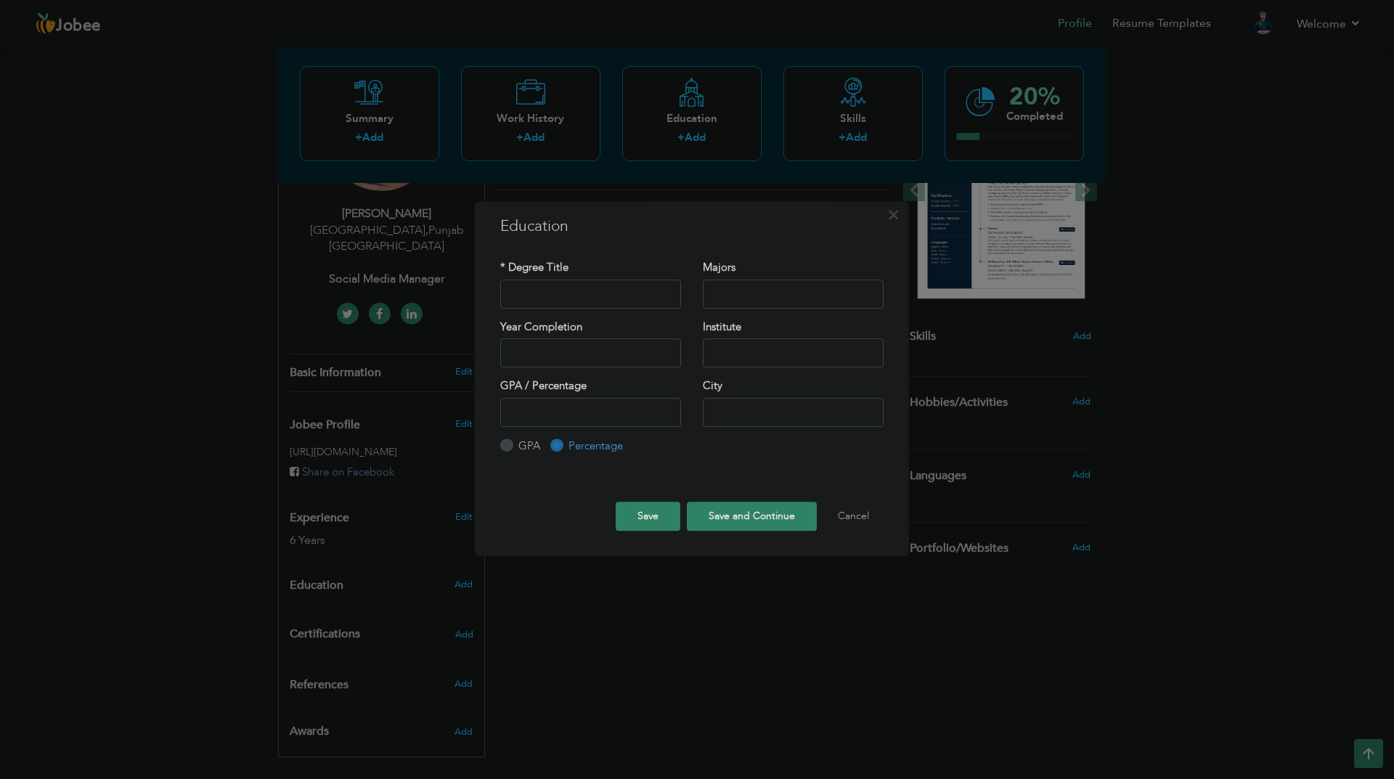
radio input "true"
click at [571, 444] on label "Percentage" at bounding box center [594, 446] width 58 height 15
click at [560, 444] on input "Percentage" at bounding box center [554, 445] width 9 height 9
radio input "true"
click at [560, 290] on input "text" at bounding box center [590, 294] width 181 height 29
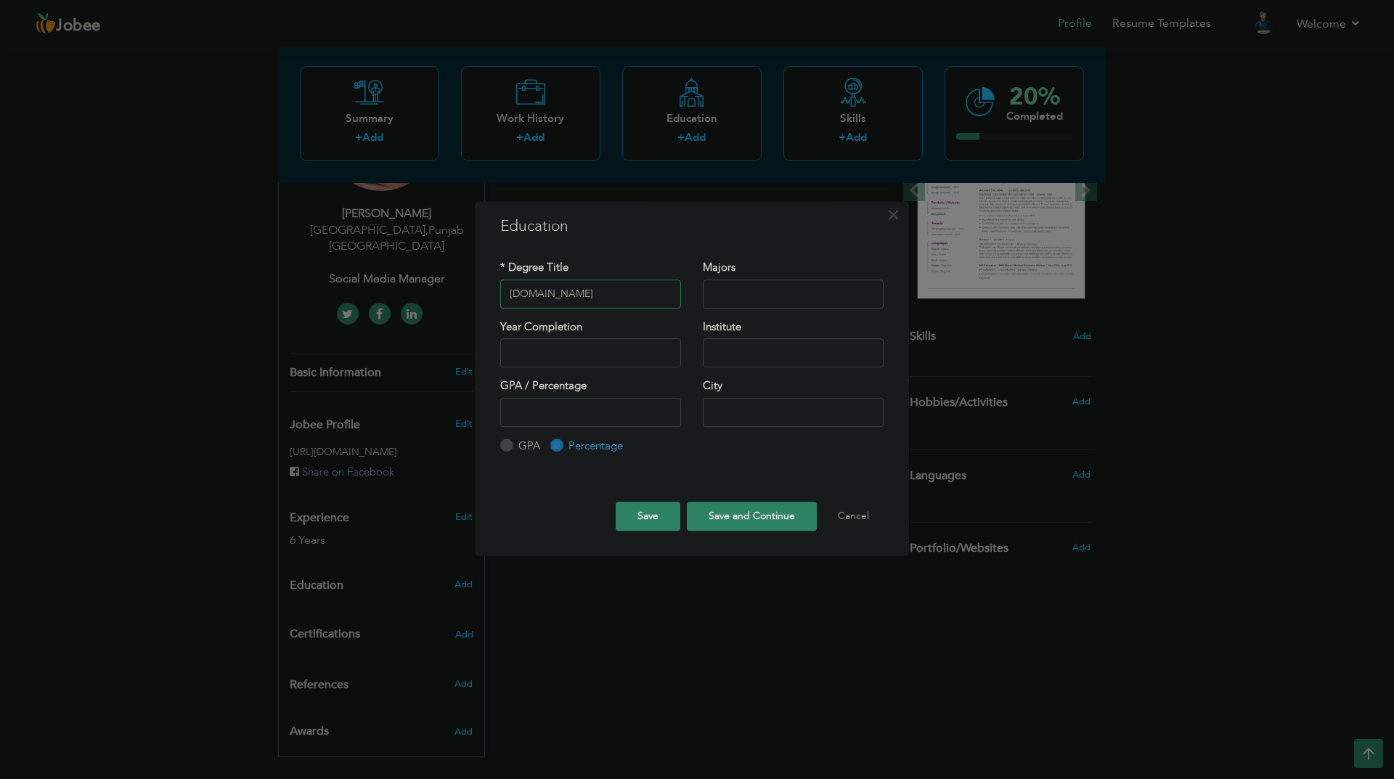
type input "[DOMAIN_NAME]"
click at [758, 294] on input "text" at bounding box center [793, 294] width 181 height 29
paste input "Commerce"
type input "Commerce"
click at [593, 362] on input "2025" at bounding box center [590, 352] width 181 height 29
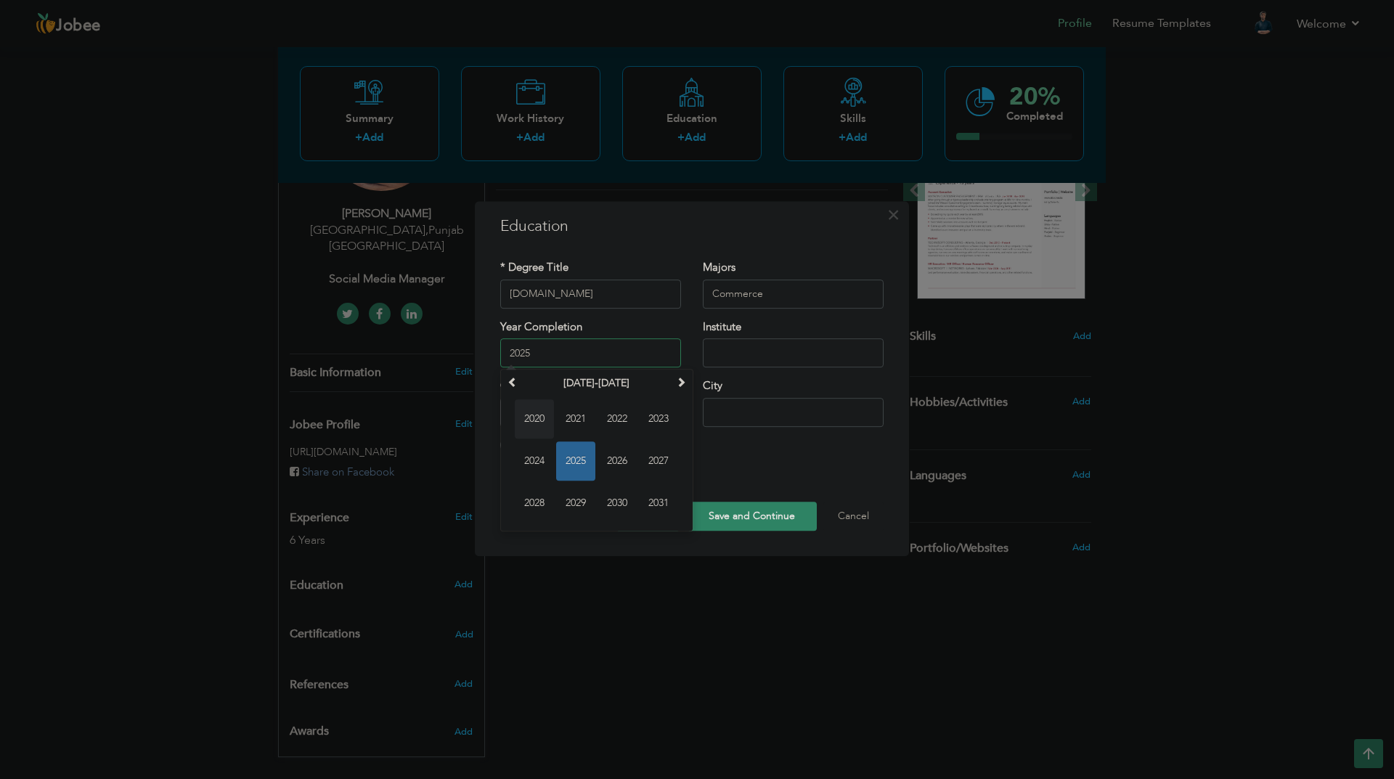
click at [535, 418] on span "2020" at bounding box center [534, 418] width 39 height 39
type input "2020"
click at [730, 351] on input "text" at bounding box center [793, 352] width 181 height 29
drag, startPoint x: 797, startPoint y: 358, endPoint x: 706, endPoint y: 356, distance: 90.8
click at [706, 356] on input "Punjab Univercity" at bounding box center [793, 352] width 181 height 29
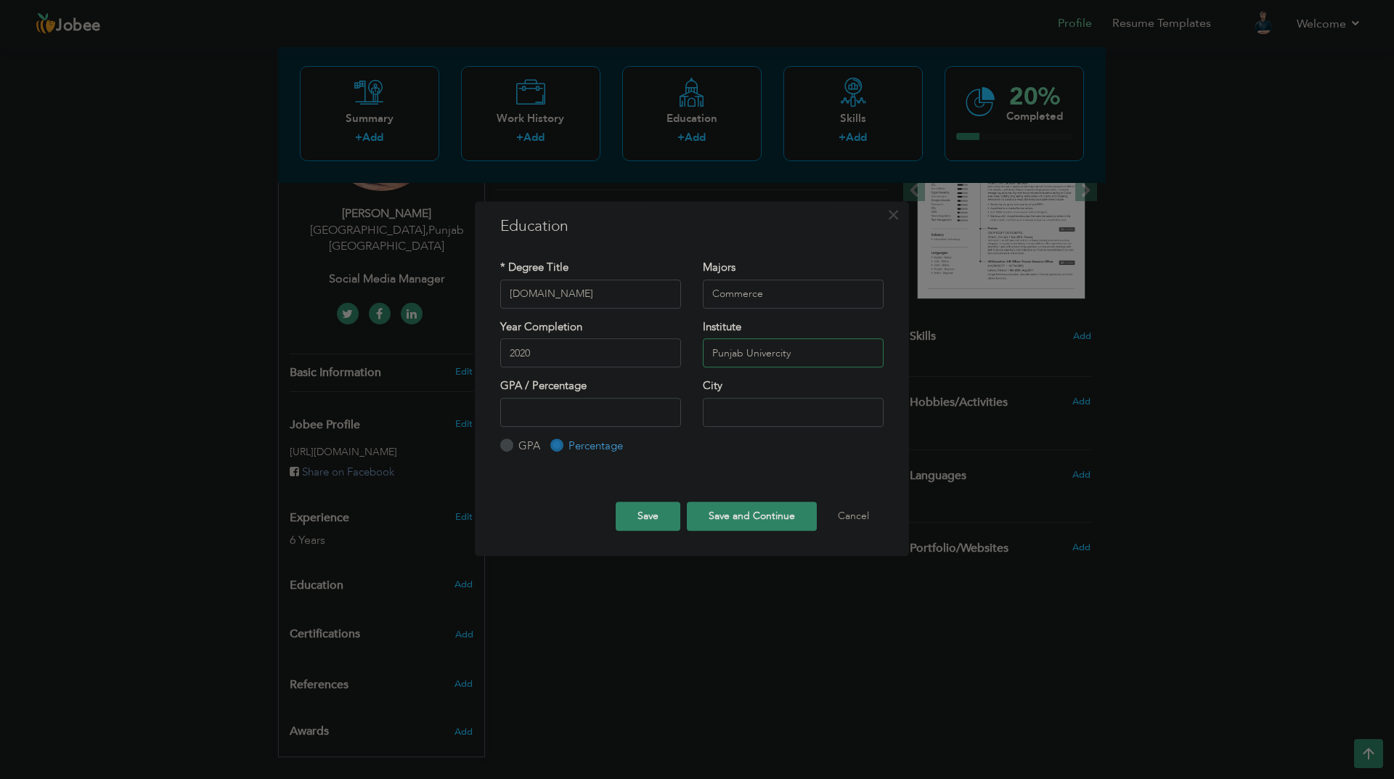
paste input "s"
type input "[GEOGRAPHIC_DATA]"
click at [548, 415] on input "number" at bounding box center [590, 412] width 181 height 29
click at [572, 418] on input "80" at bounding box center [590, 412] width 181 height 29
type input "8"
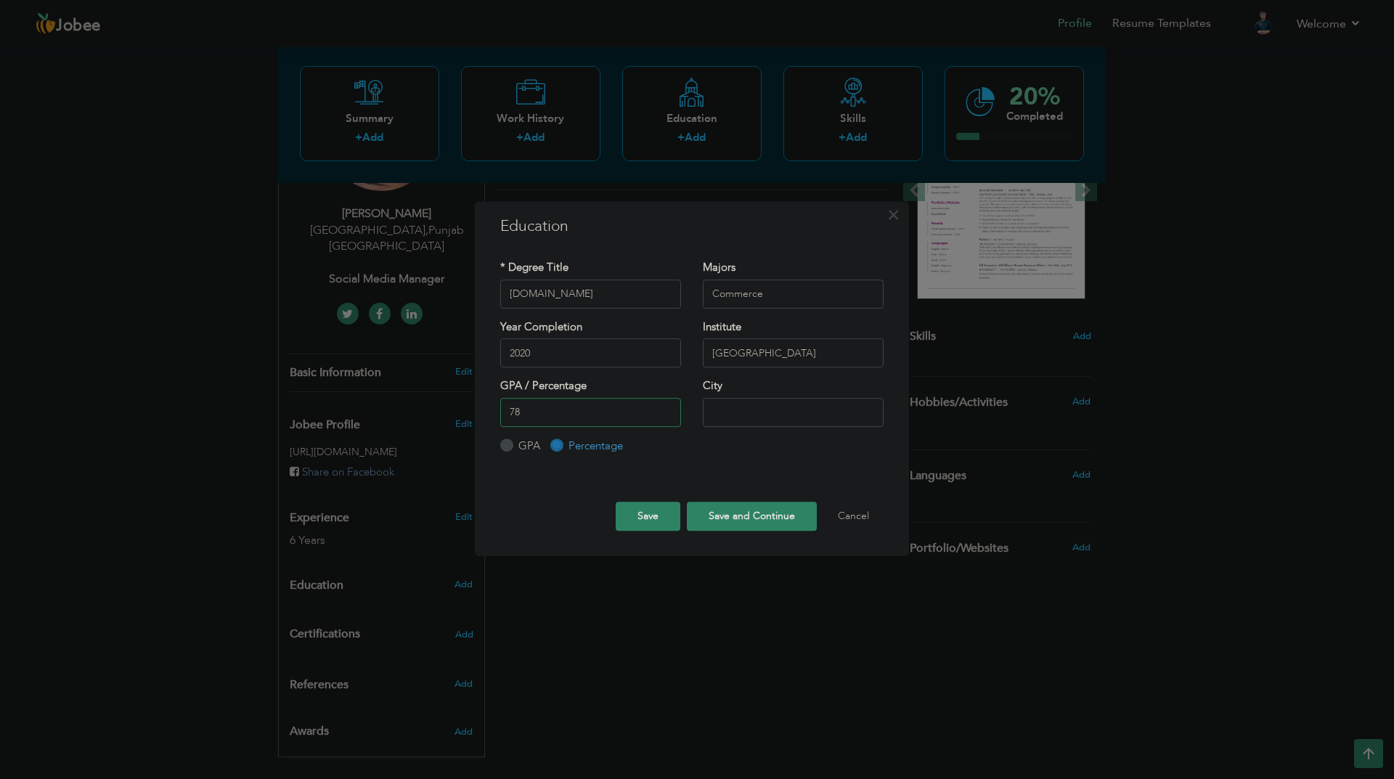
type input "78"
click at [754, 416] on input "text" at bounding box center [793, 412] width 181 height 29
type input "[GEOGRAPHIC_DATA]"
click at [744, 516] on button "Save and Continue" at bounding box center [752, 516] width 130 height 29
radio input "true"
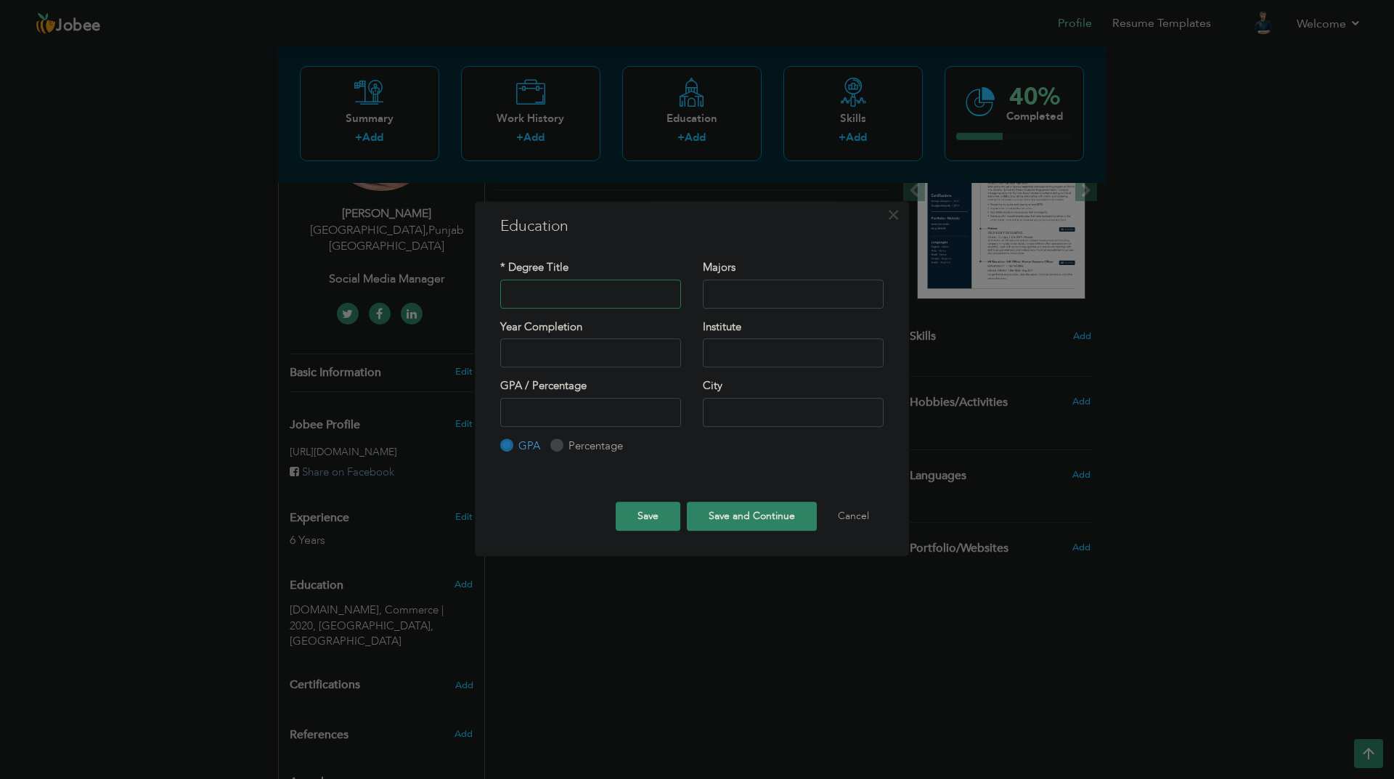
click at [612, 304] on input "text" at bounding box center [590, 294] width 181 height 29
click at [895, 216] on span "×" at bounding box center [893, 215] width 12 height 26
